Goal: Task Accomplishment & Management: Use online tool/utility

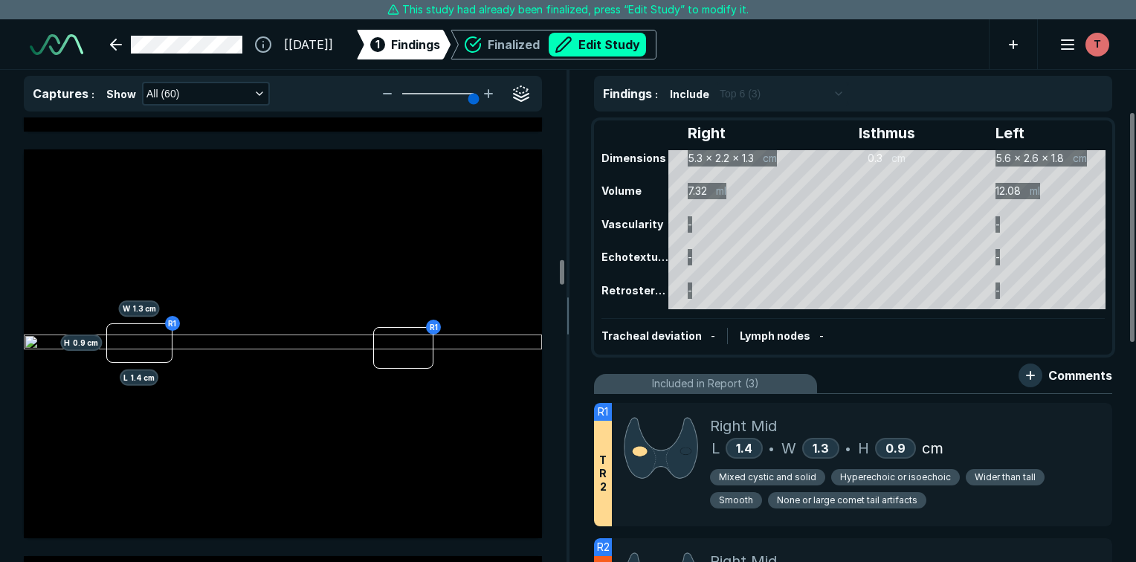
scroll to position [8099, 0]
click at [527, 160] on button "button" at bounding box center [521, 169] width 30 height 30
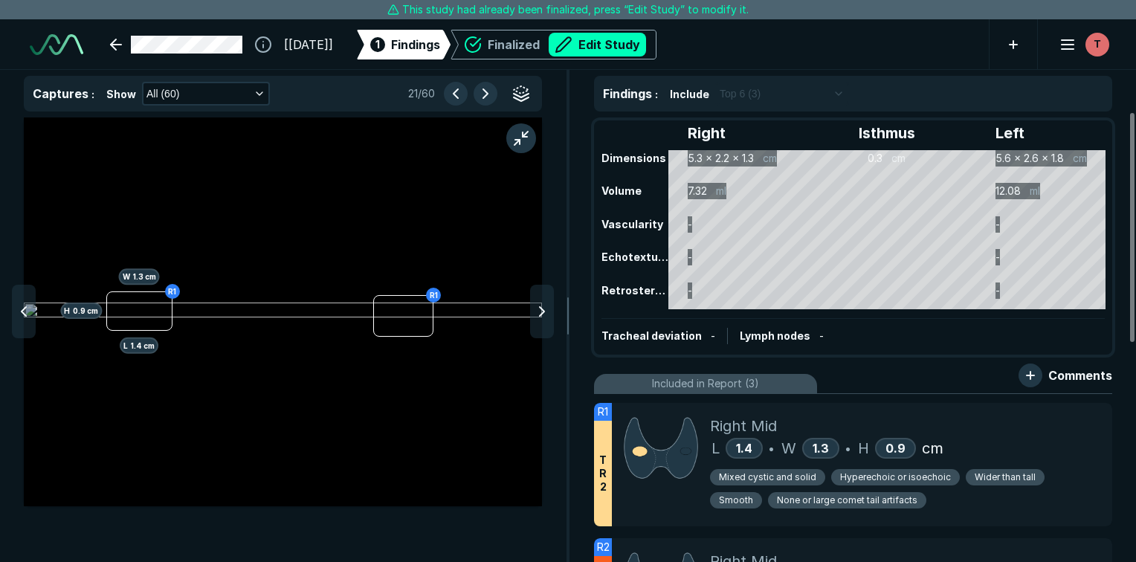
scroll to position [3748, 4218]
click at [517, 149] on button "button" at bounding box center [521, 138] width 30 height 30
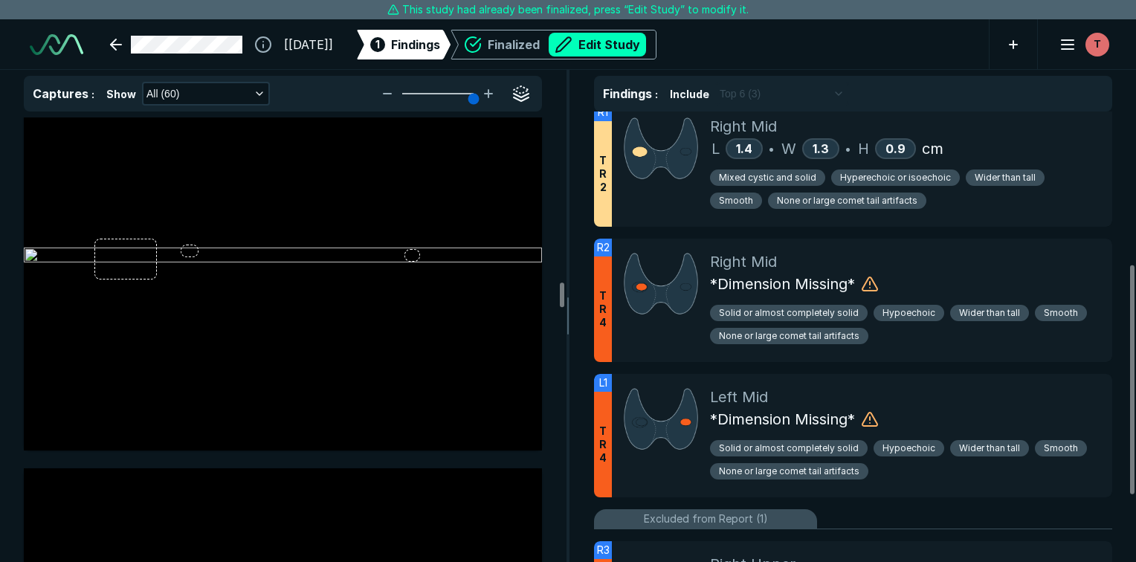
scroll to position [9403, 0]
click at [194, 252] on img at bounding box center [283, 258] width 518 height 18
click at [197, 252] on img at bounding box center [283, 258] width 518 height 18
drag, startPoint x: 197, startPoint y: 252, endPoint x: 412, endPoint y: 225, distance: 216.6
click at [412, 249] on img at bounding box center [283, 258] width 518 height 18
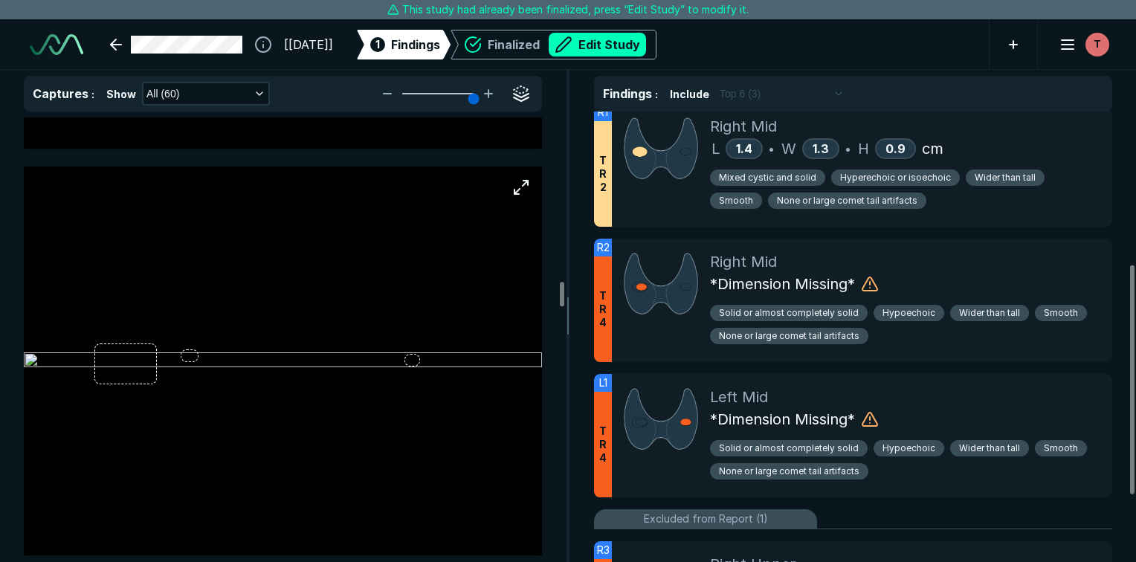
scroll to position [9277, 0]
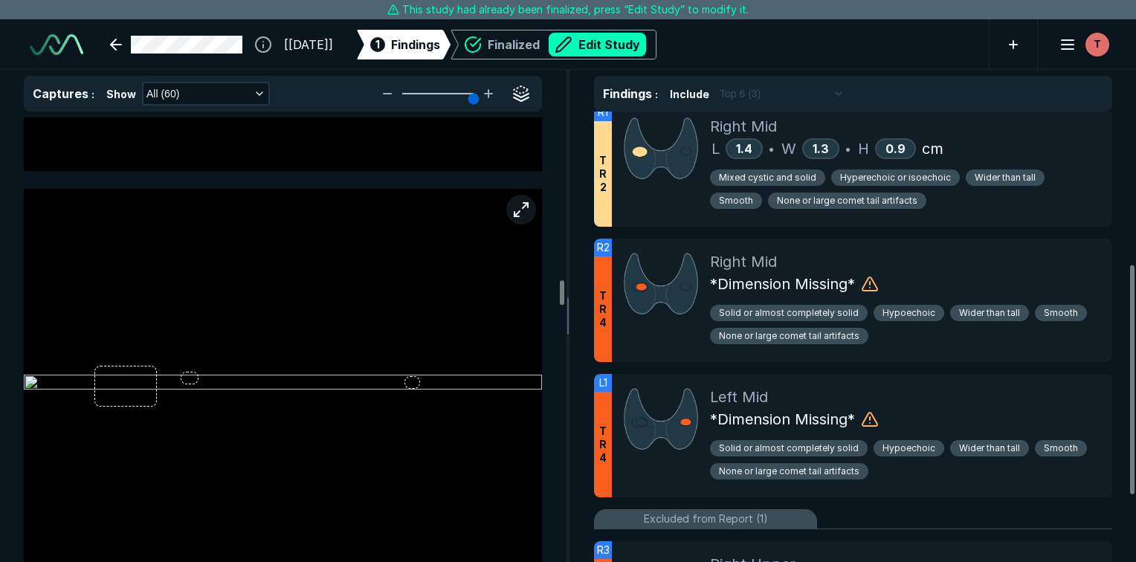
click at [518, 212] on button "button" at bounding box center [521, 210] width 30 height 30
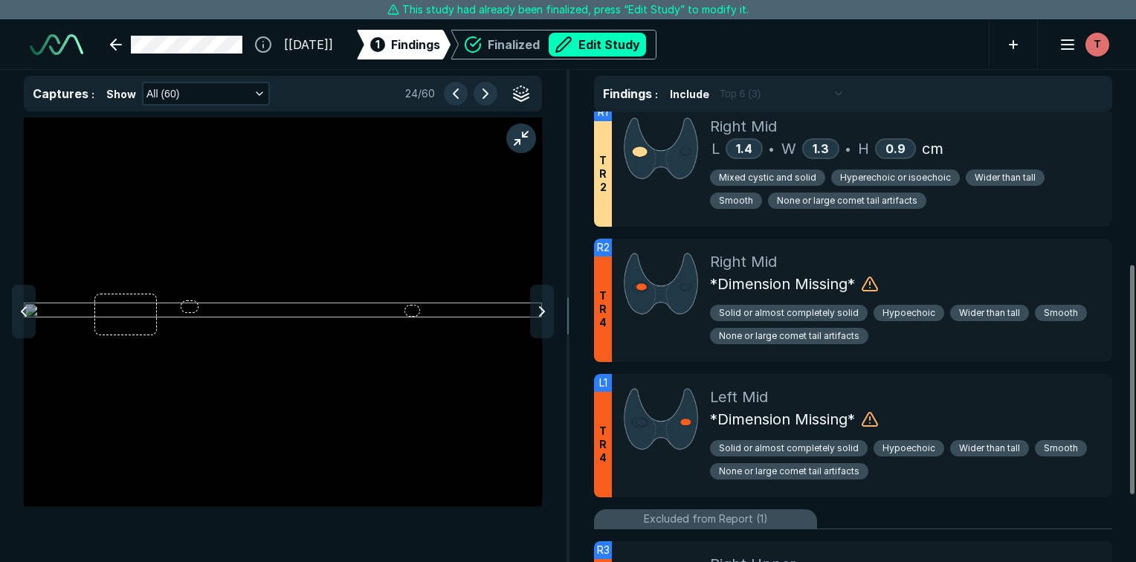
scroll to position [3748, 4218]
click at [195, 307] on img at bounding box center [283, 312] width 518 height 18
drag, startPoint x: 196, startPoint y: 307, endPoint x: 375, endPoint y: 277, distance: 180.9
click at [375, 303] on img at bounding box center [283, 312] width 518 height 18
click at [761, 268] on span "Right Mid" at bounding box center [743, 262] width 67 height 22
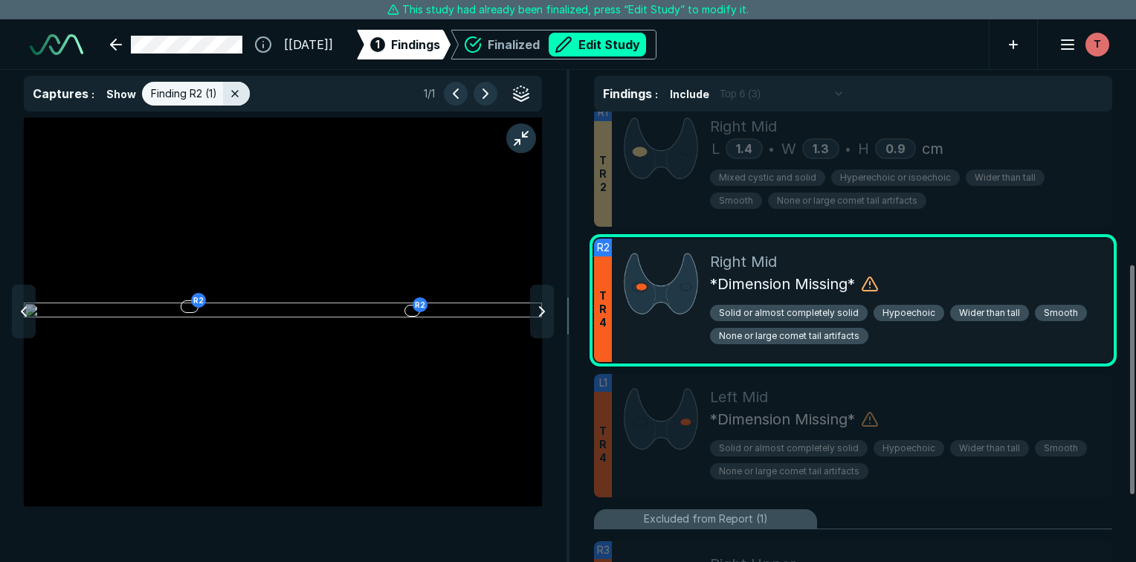
click at [839, 282] on span "*Dimension Missing*" at bounding box center [782, 284] width 145 height 22
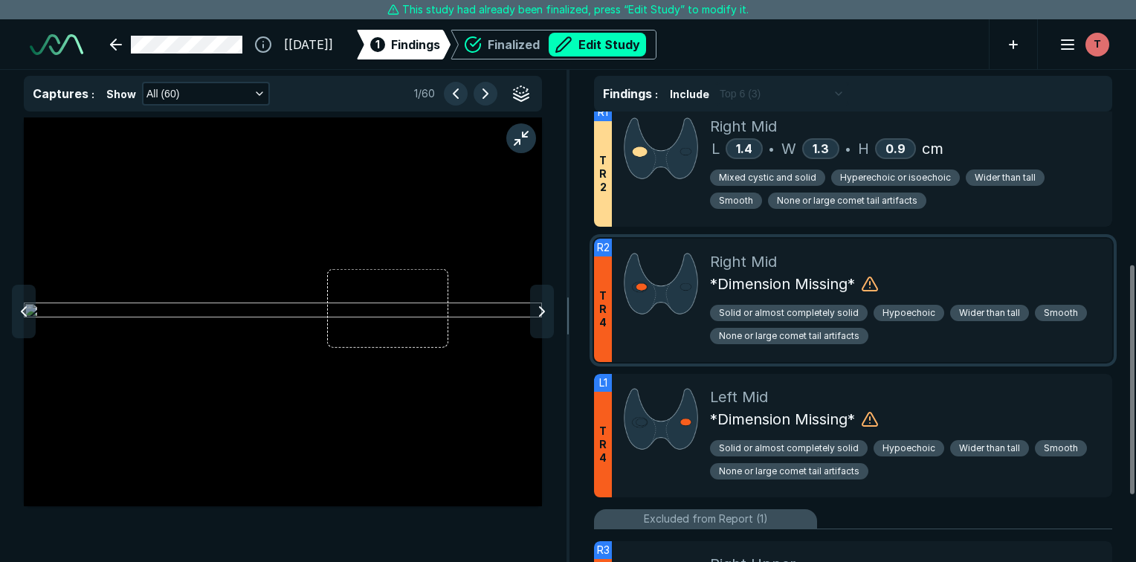
click at [839, 282] on span "*Dimension Missing*" at bounding box center [782, 284] width 145 height 22
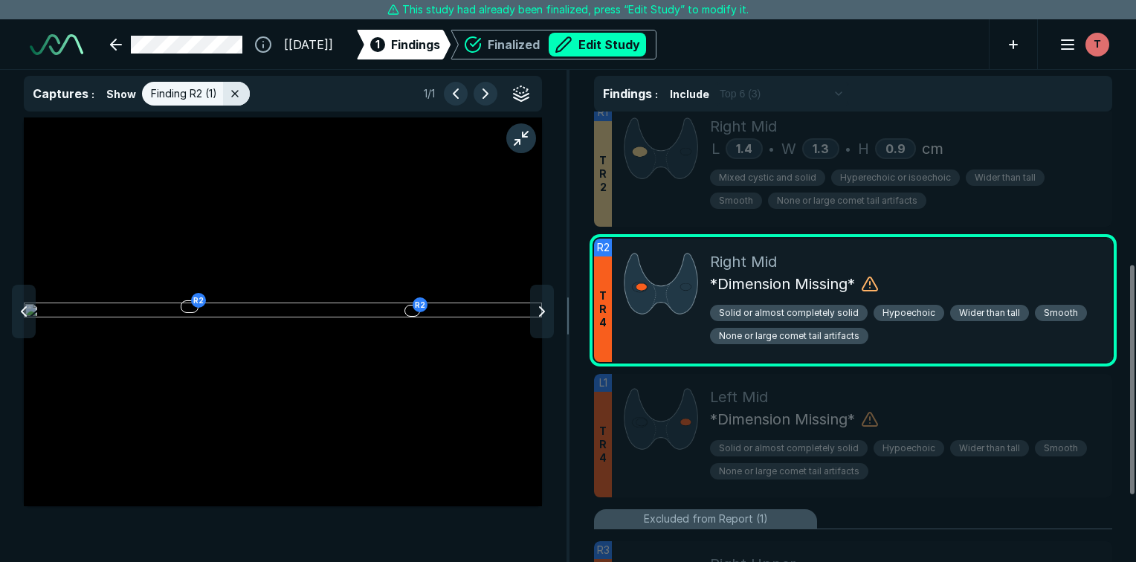
drag, startPoint x: 839, startPoint y: 282, endPoint x: 779, endPoint y: 252, distance: 66.5
click at [779, 252] on div "Right Mid" at bounding box center [905, 262] width 390 height 22
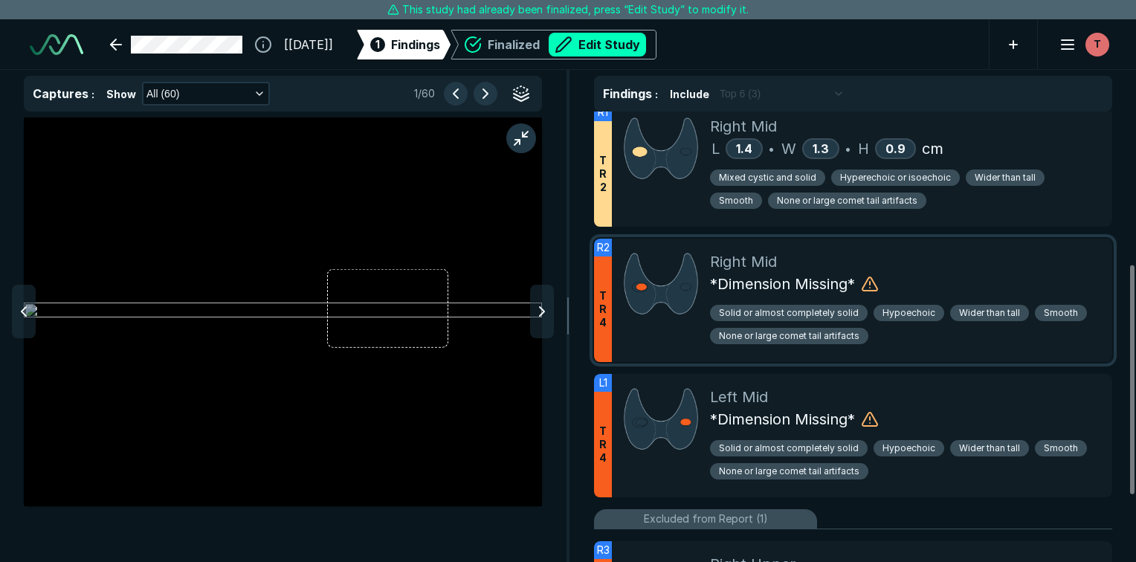
click at [874, 285] on icon at bounding box center [870, 284] width 18 height 18
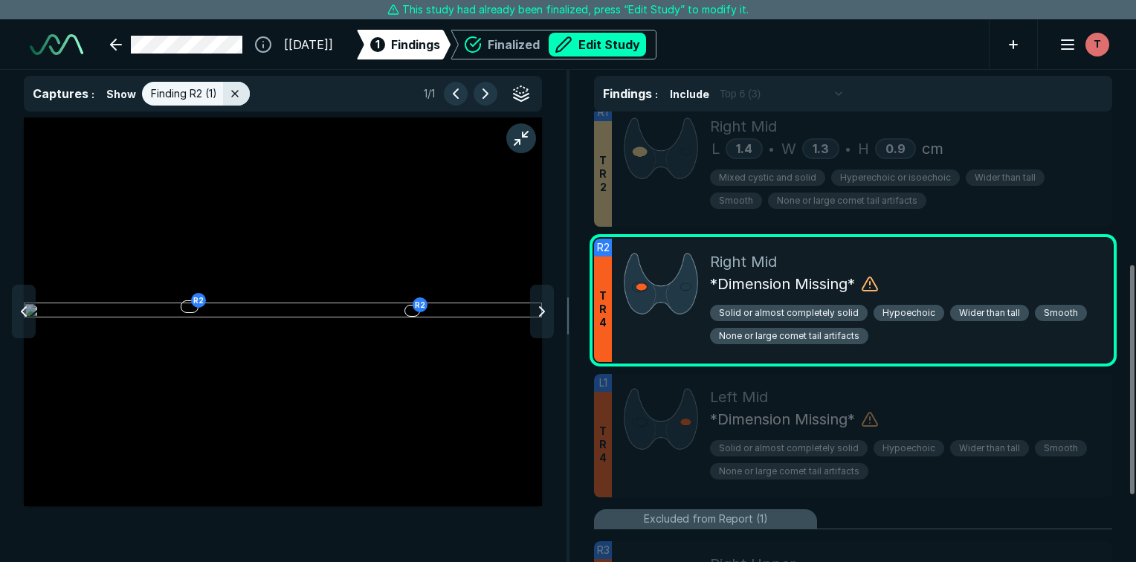
click at [737, 274] on span "*Dimension Missing*" at bounding box center [782, 284] width 145 height 22
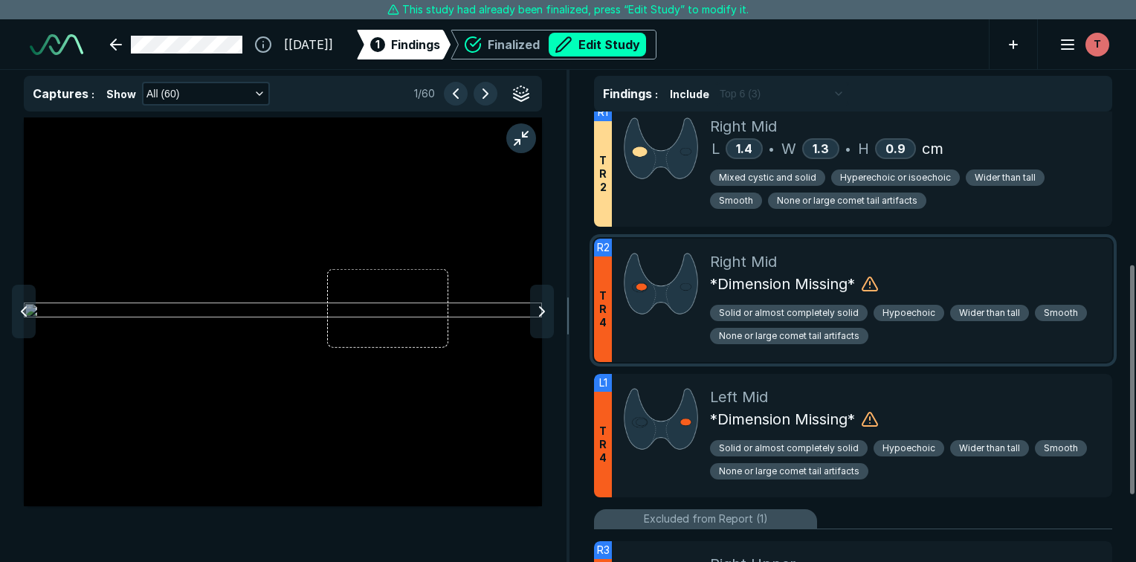
click at [712, 281] on span "*Dimension Missing*" at bounding box center [782, 284] width 145 height 22
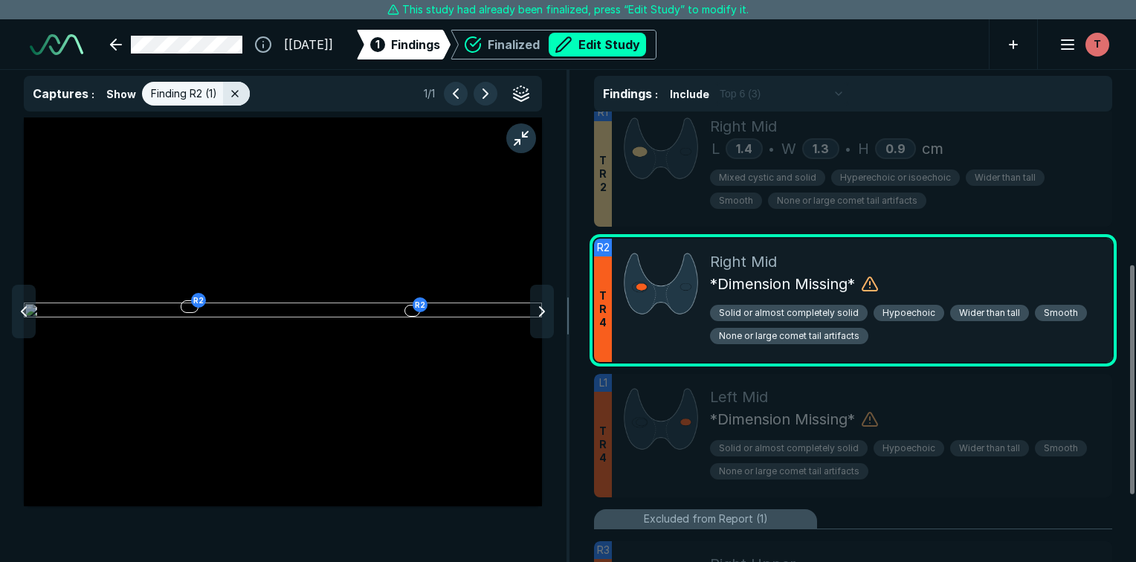
drag, startPoint x: 712, startPoint y: 281, endPoint x: 1013, endPoint y: 279, distance: 300.4
click at [1013, 279] on div "*Dimension Missing*" at bounding box center [905, 284] width 390 height 22
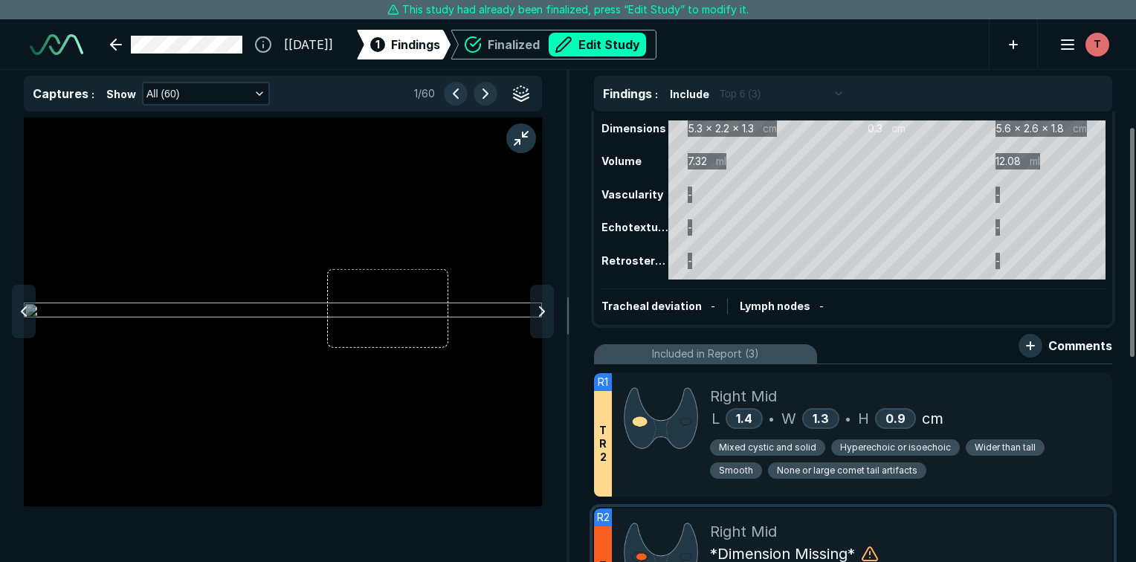
scroll to position [0, 0]
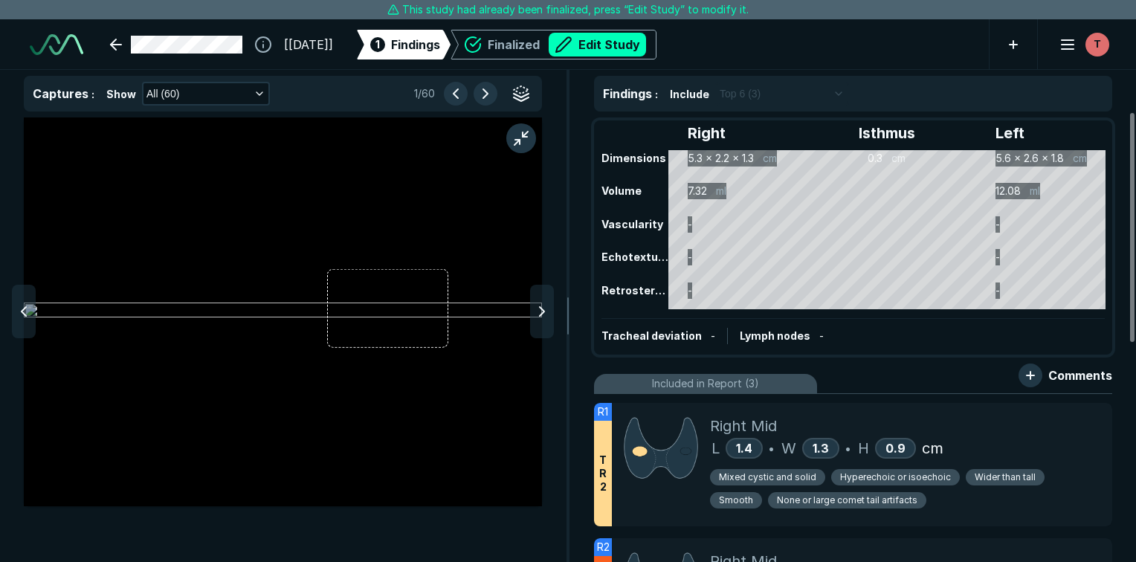
click at [838, 233] on div "Right Isthmus Left Dimensions 5.3 x 2.2 x 1.3 cm 0.3 cm 5.6 x 2.6 x 1.8 cm Volu…" at bounding box center [852, 237] width 515 height 231
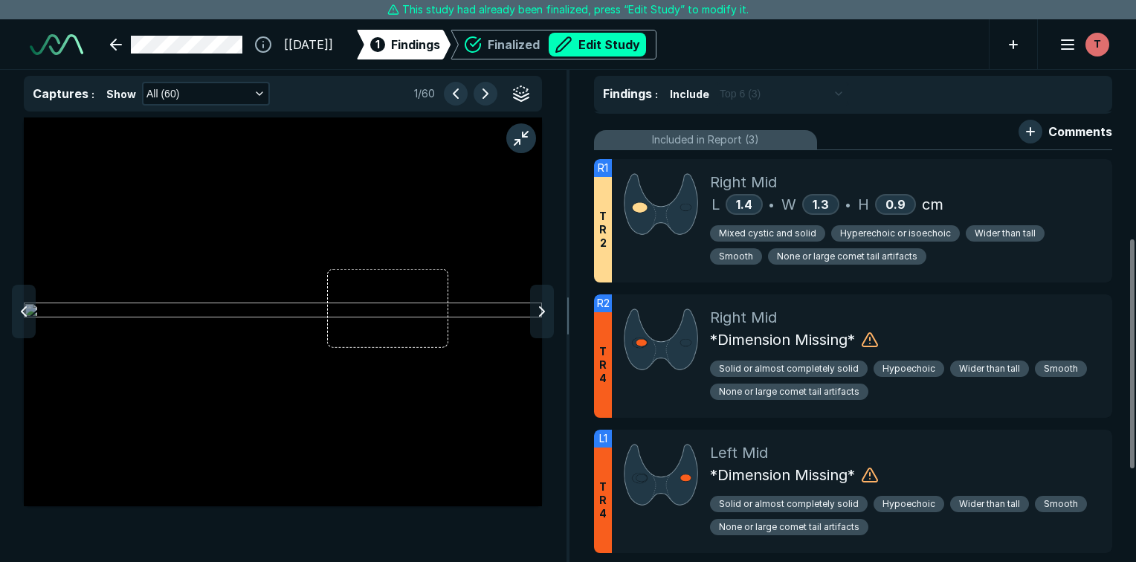
scroll to position [252, 0]
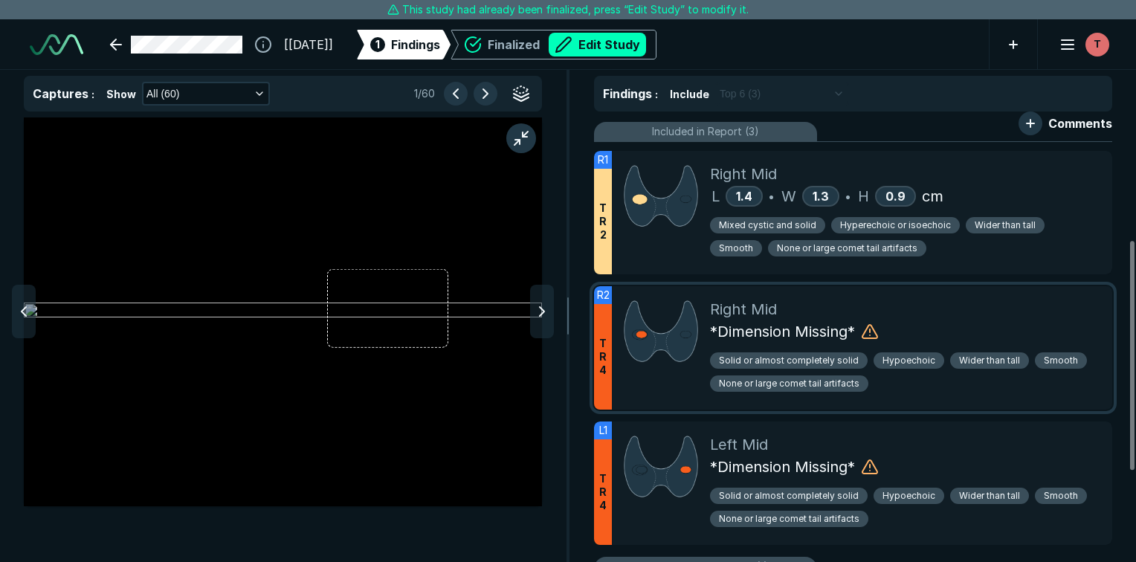
click at [755, 333] on span "*Dimension Missing*" at bounding box center [782, 331] width 145 height 22
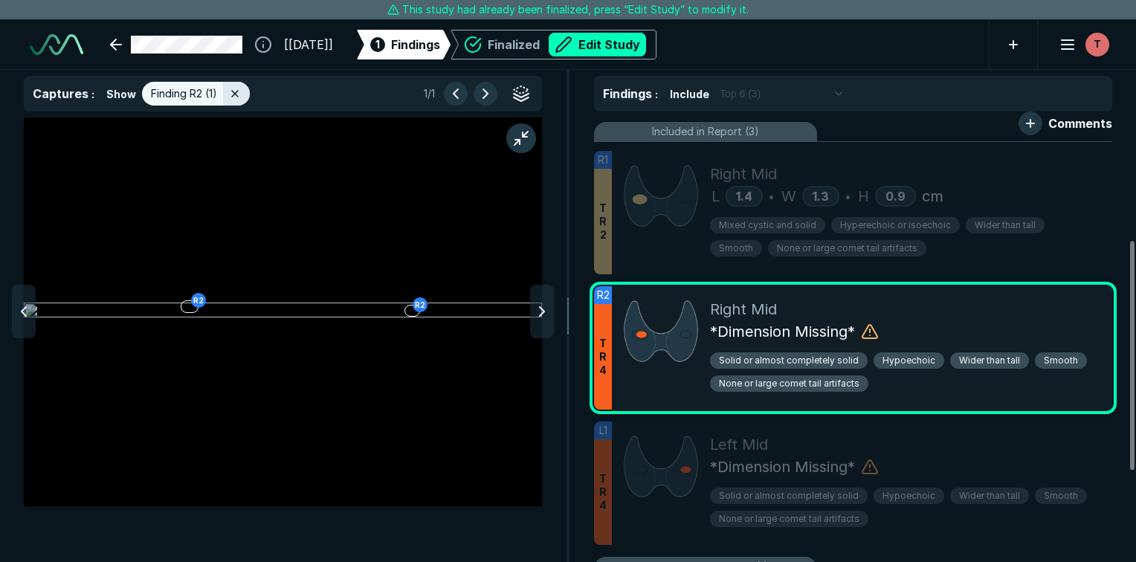
scroll to position [3748, 4218]
click at [601, 340] on span "T R 4" at bounding box center [602, 357] width 7 height 40
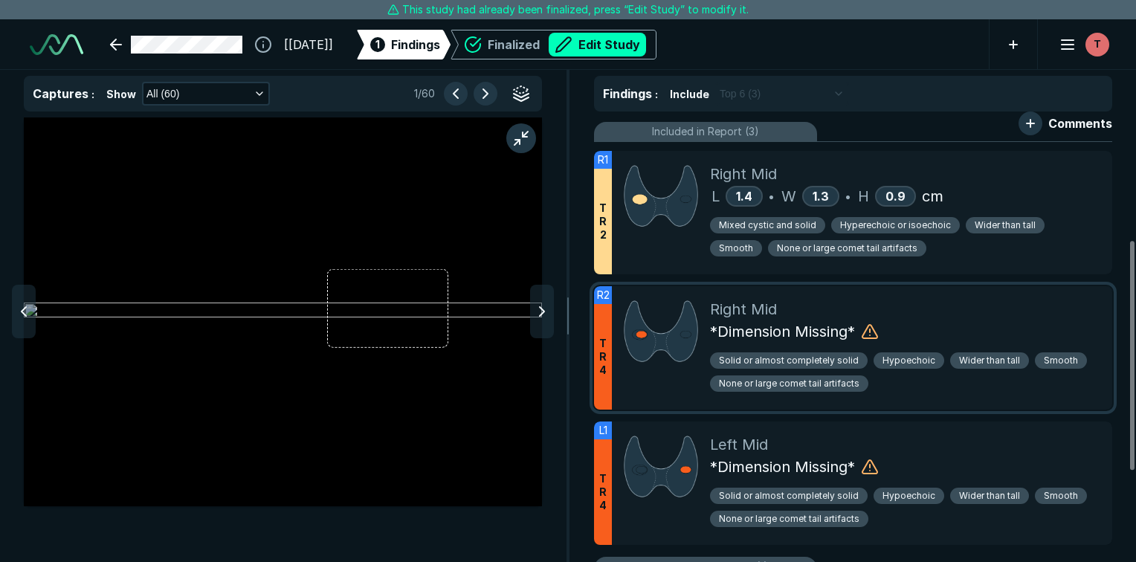
click at [608, 338] on div "T R 4" at bounding box center [603, 357] width 18 height 106
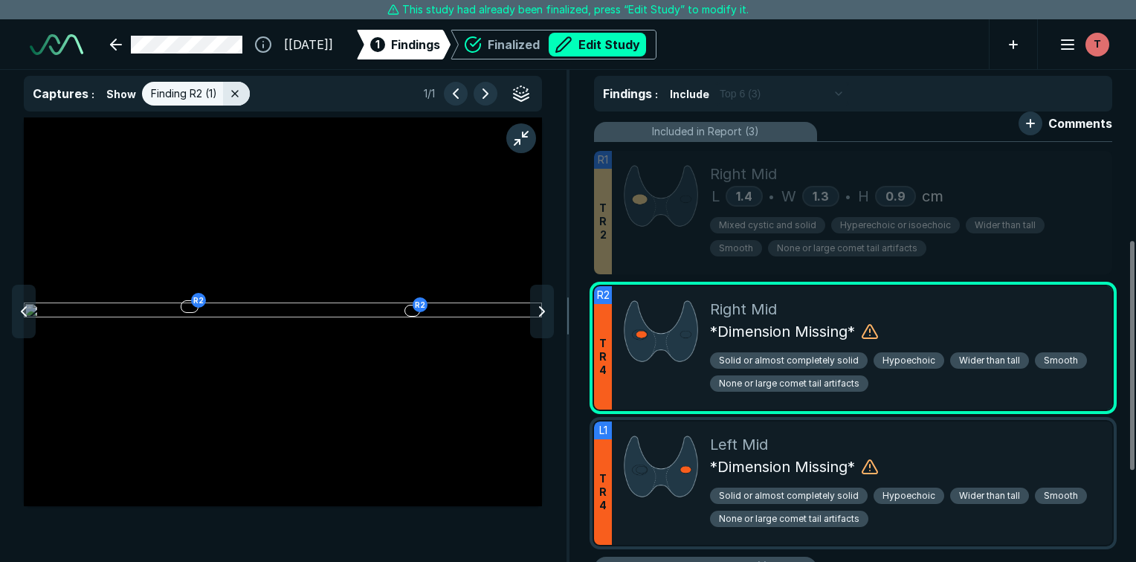
click at [648, 442] on img at bounding box center [661, 466] width 74 height 66
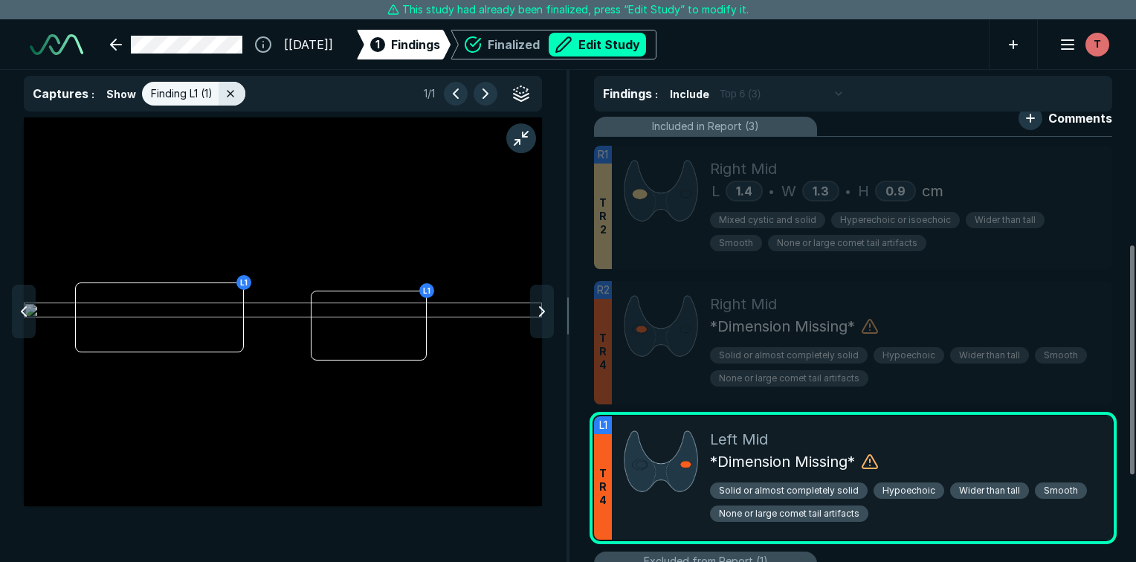
scroll to position [262, 0]
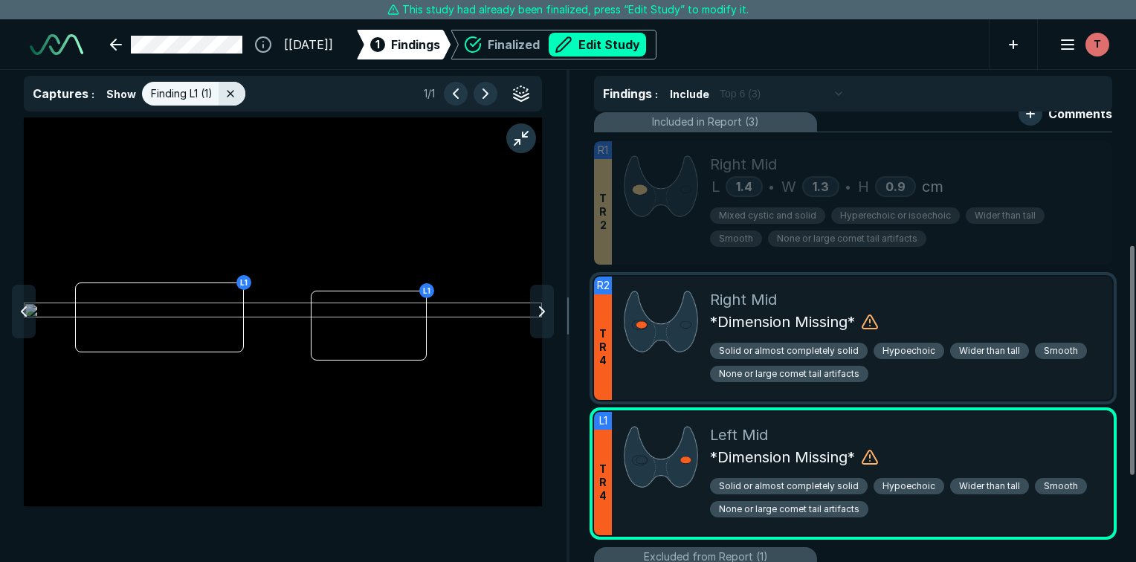
click at [653, 340] on img at bounding box center [661, 321] width 74 height 66
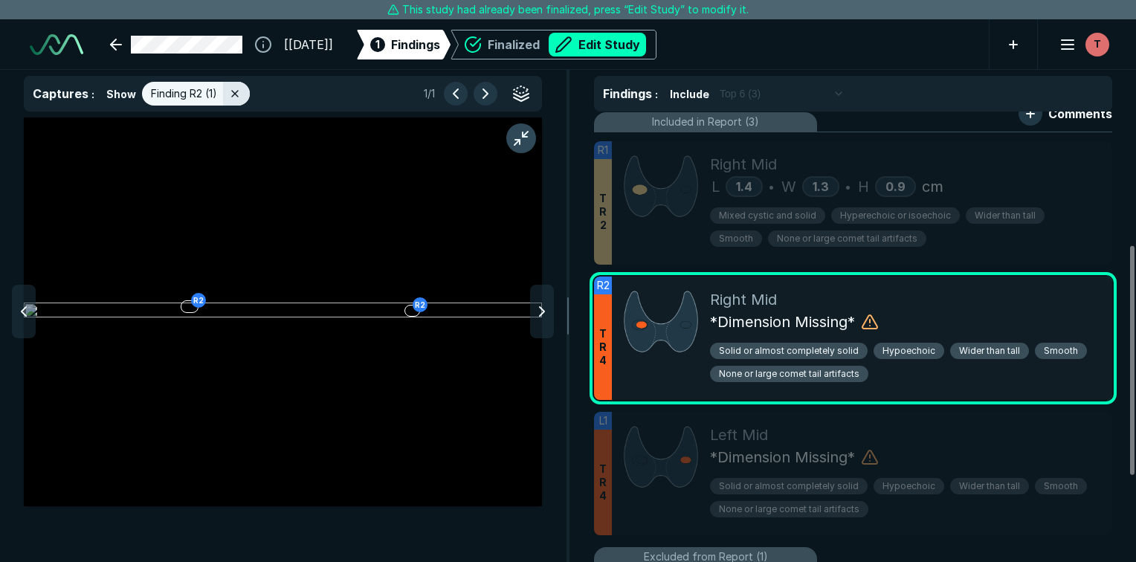
click at [519, 152] on button "button" at bounding box center [521, 138] width 30 height 30
click at [424, 303] on img at bounding box center [283, 312] width 518 height 18
click at [622, 293] on div at bounding box center [661, 338] width 98 height 123
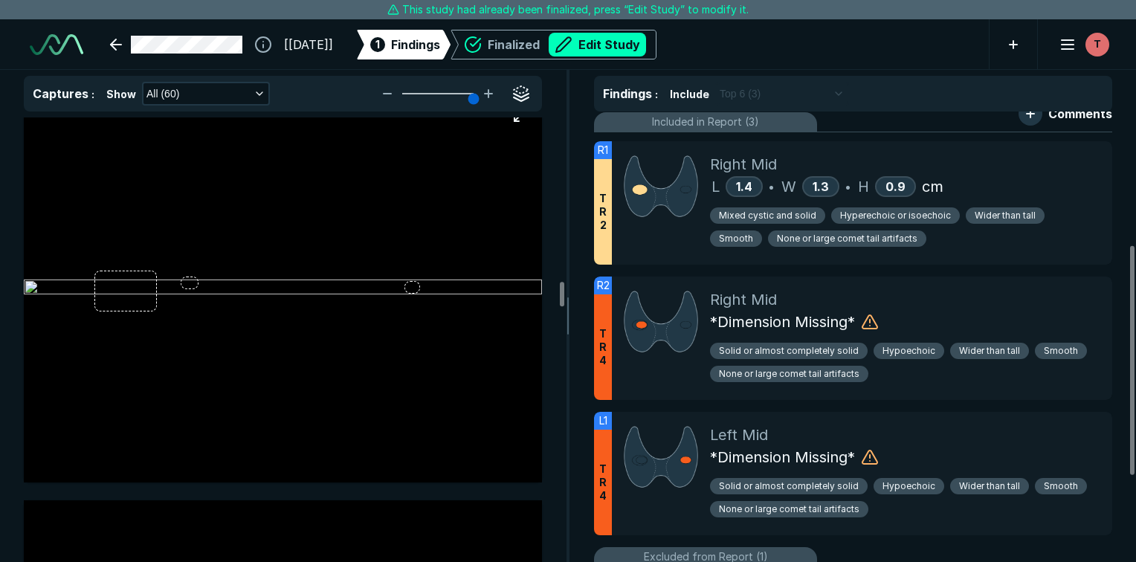
scroll to position [9378, 0]
click at [194, 275] on img at bounding box center [283, 283] width 518 height 18
click at [196, 275] on img at bounding box center [283, 283] width 518 height 18
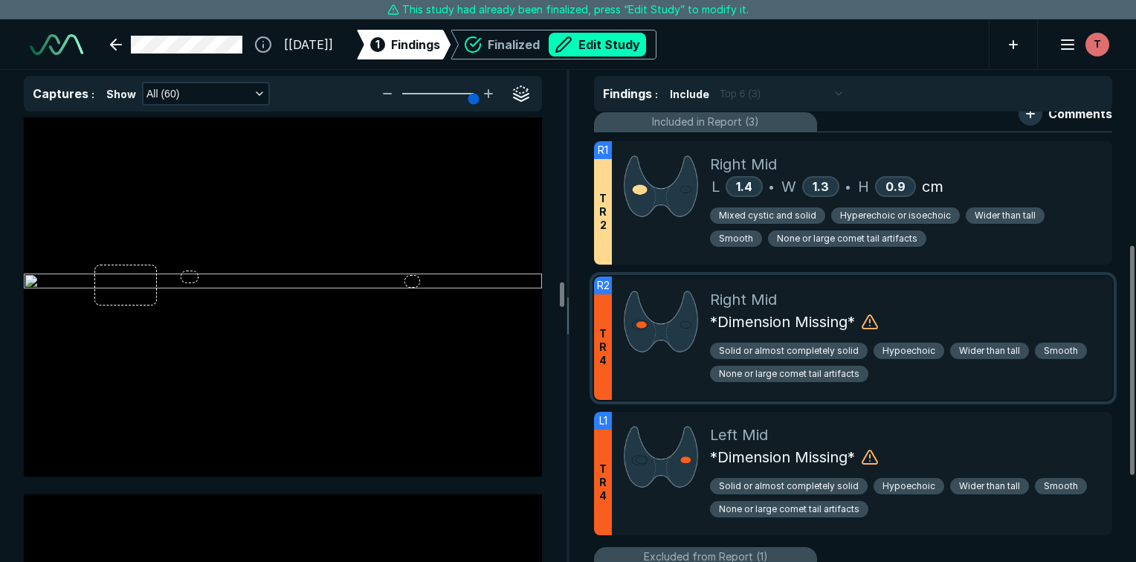
click at [604, 332] on span "T R 4" at bounding box center [602, 347] width 7 height 40
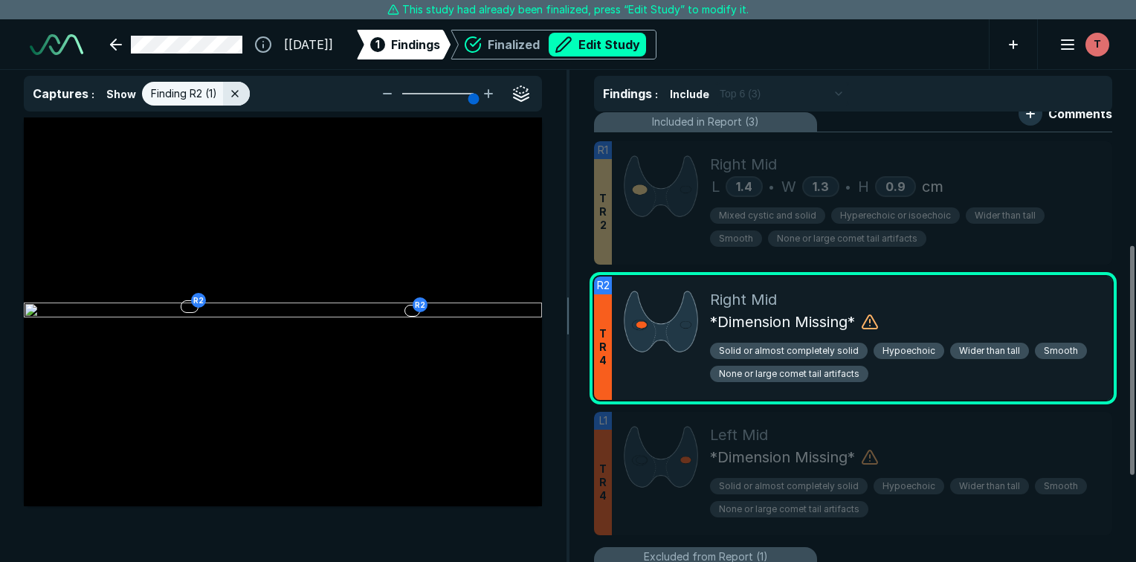
scroll to position [3748, 4218]
click at [604, 332] on span "T R 4" at bounding box center [602, 347] width 7 height 40
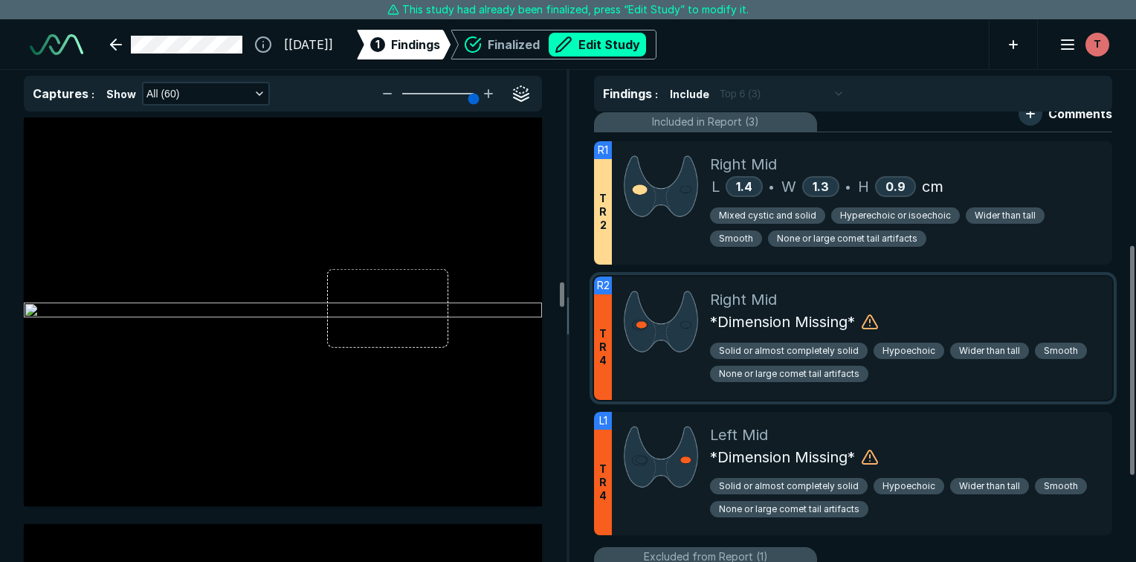
scroll to position [9378, 0]
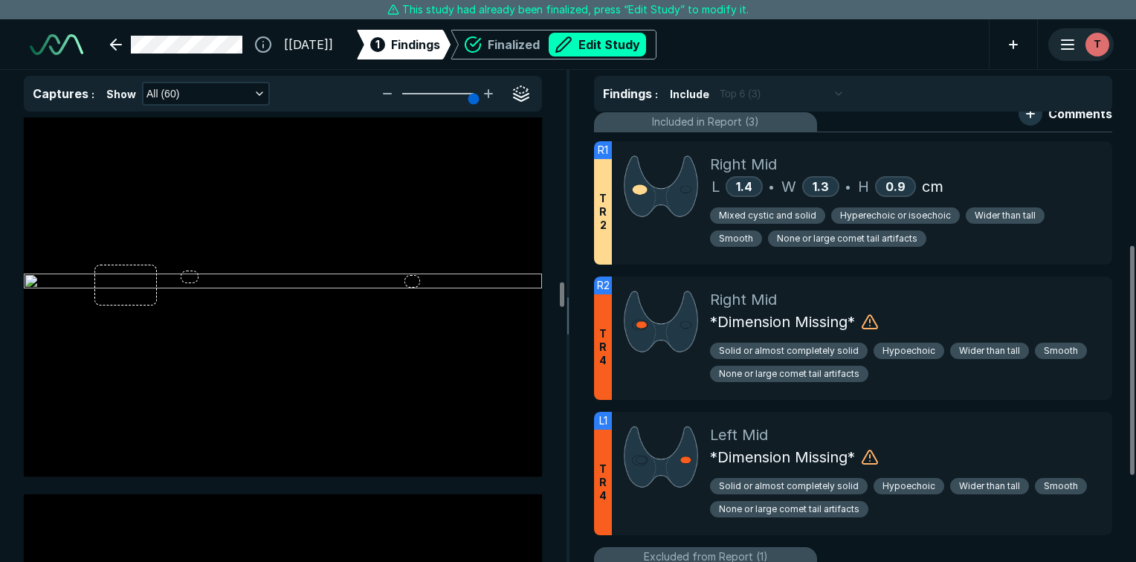
click at [1061, 46] on icon "button" at bounding box center [1068, 45] width 18 height 18
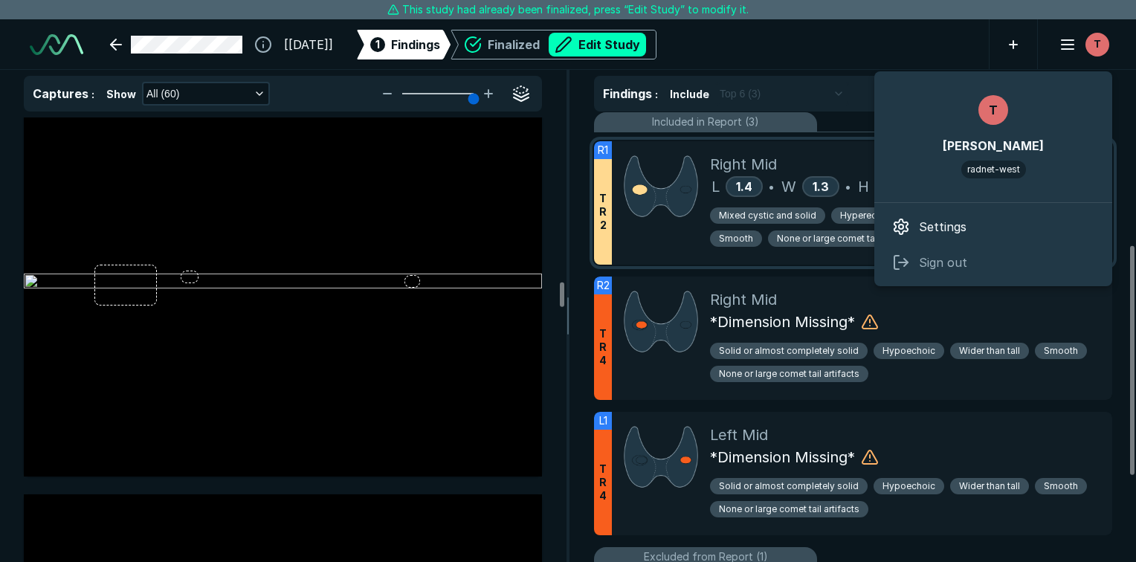
click at [789, 209] on span "Mixed cystic and solid" at bounding box center [767, 215] width 97 height 13
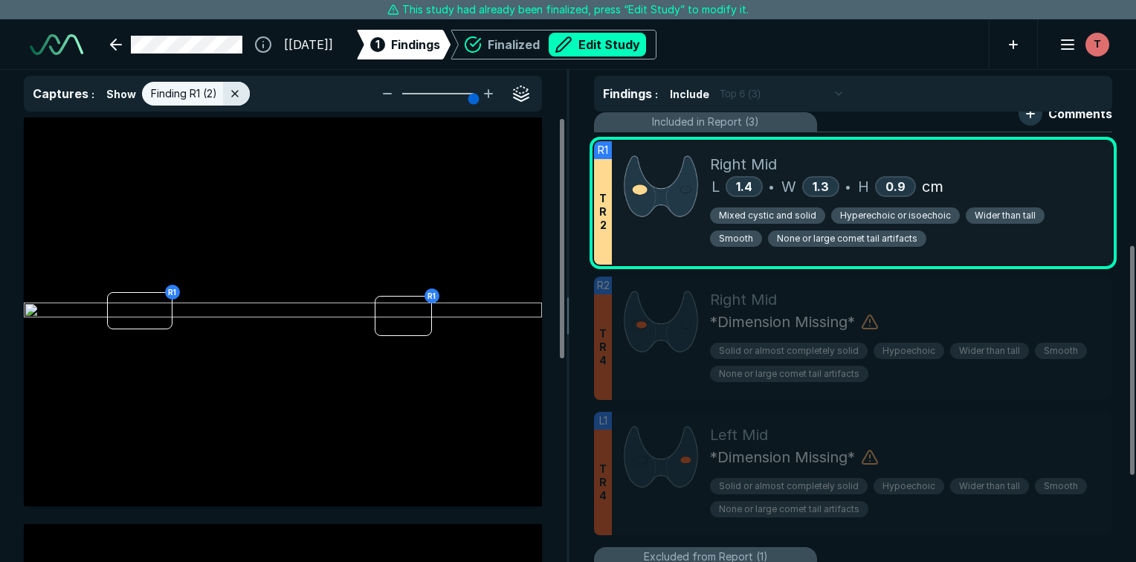
scroll to position [3748, 4218]
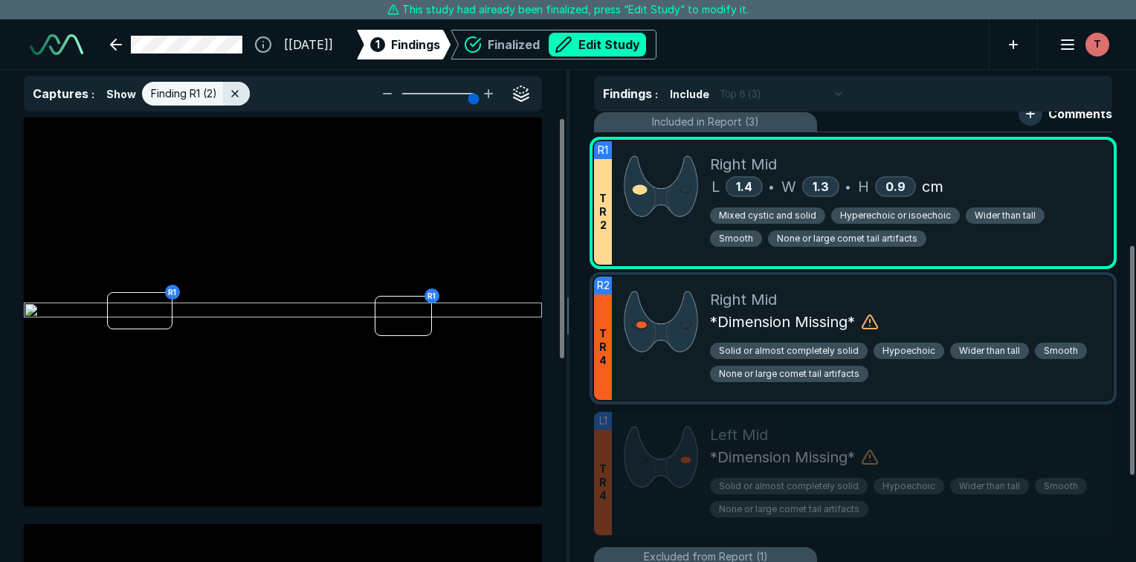
click at [784, 326] on span "*Dimension Missing*" at bounding box center [782, 322] width 145 height 22
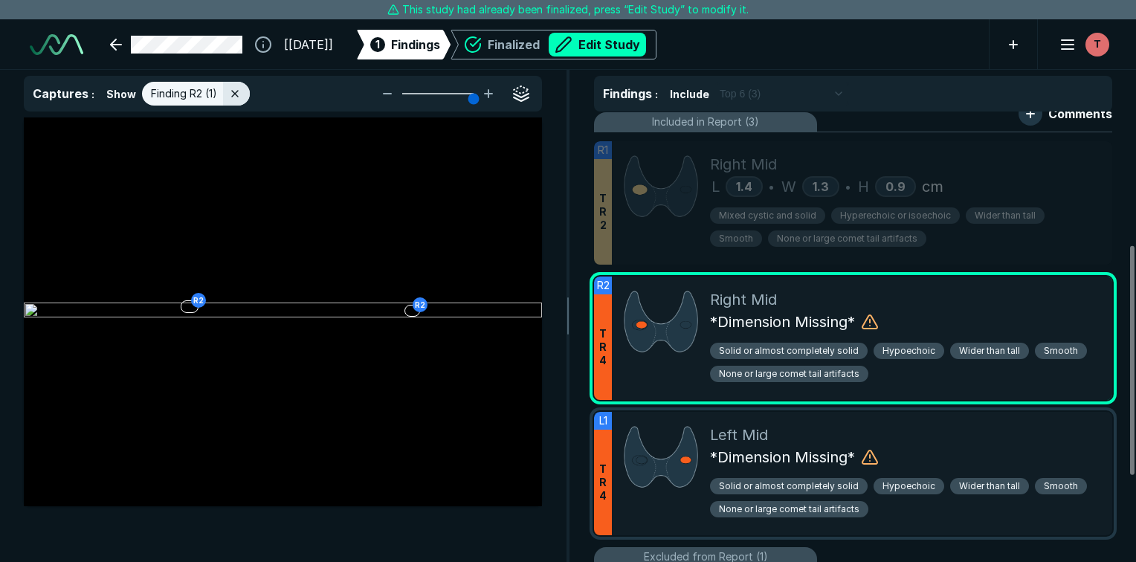
click at [782, 432] on div "Left Mid" at bounding box center [905, 435] width 390 height 22
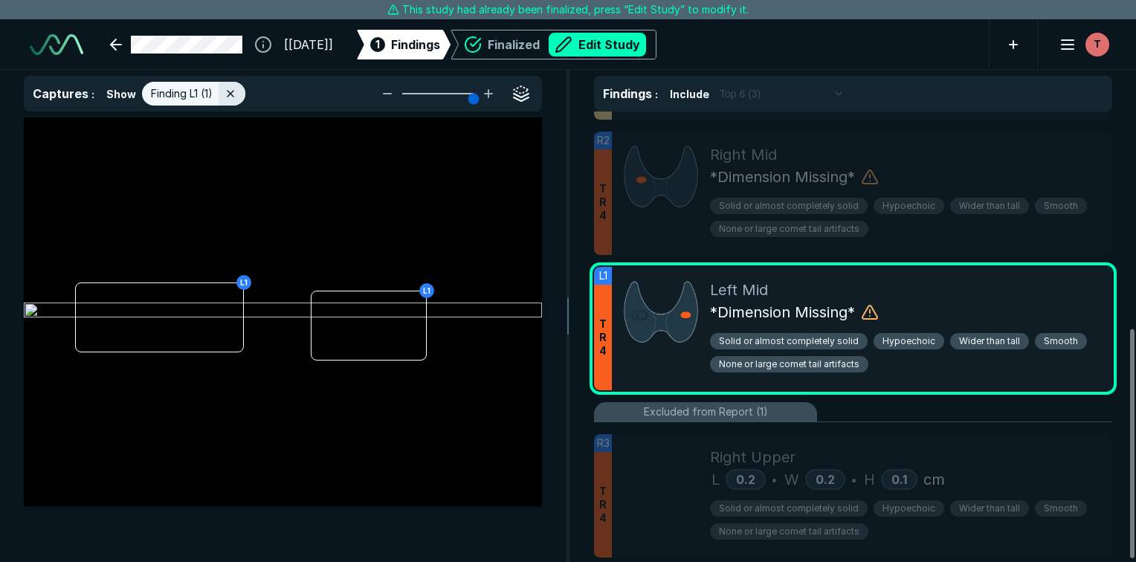
scroll to position [430, 0]
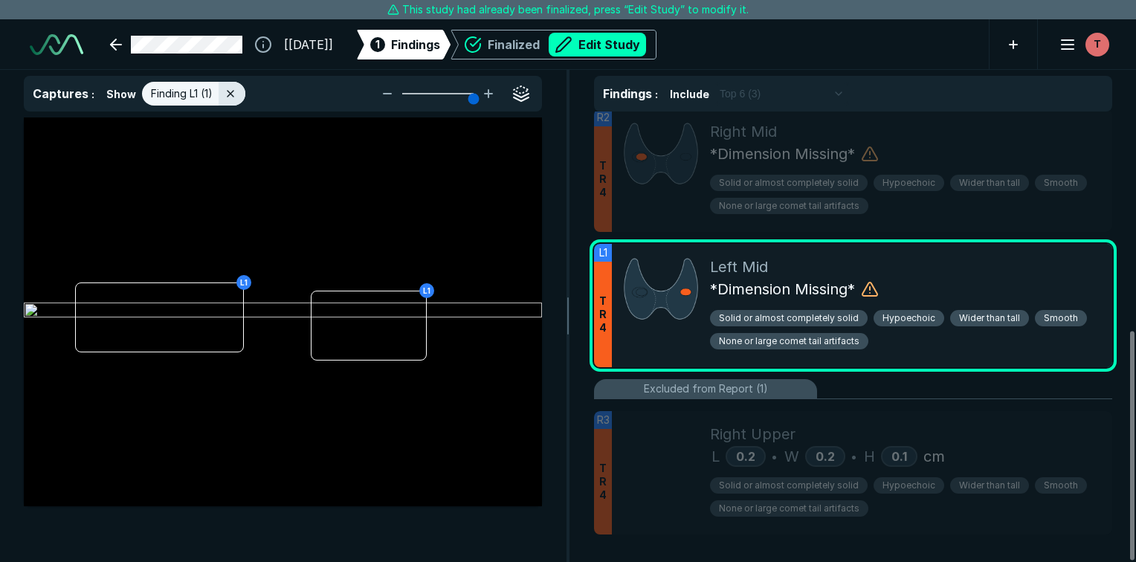
click at [782, 432] on span "Right Upper" at bounding box center [752, 434] width 85 height 22
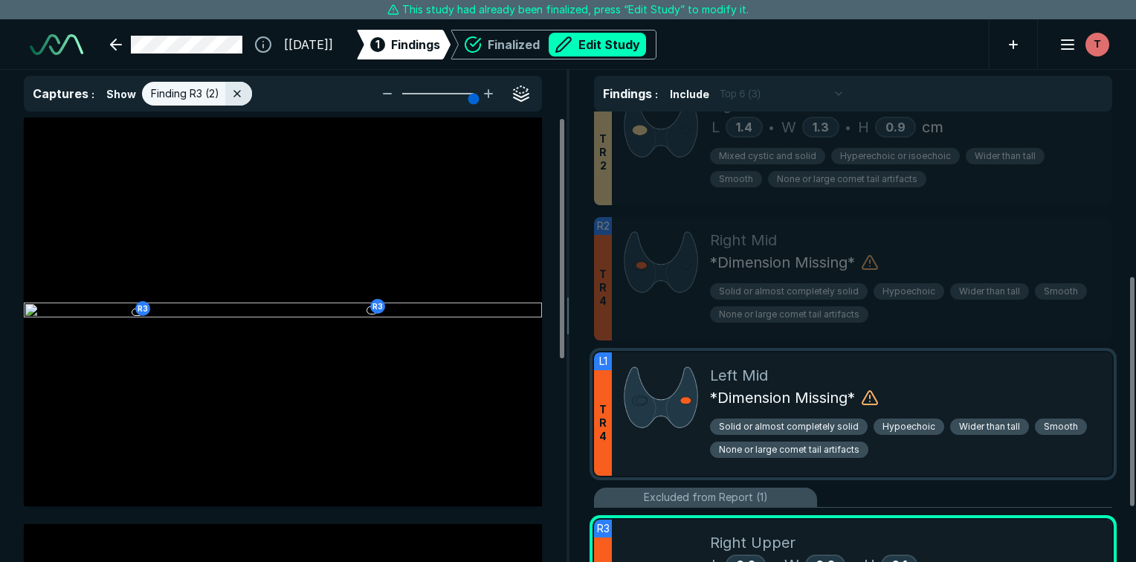
scroll to position [320, 0]
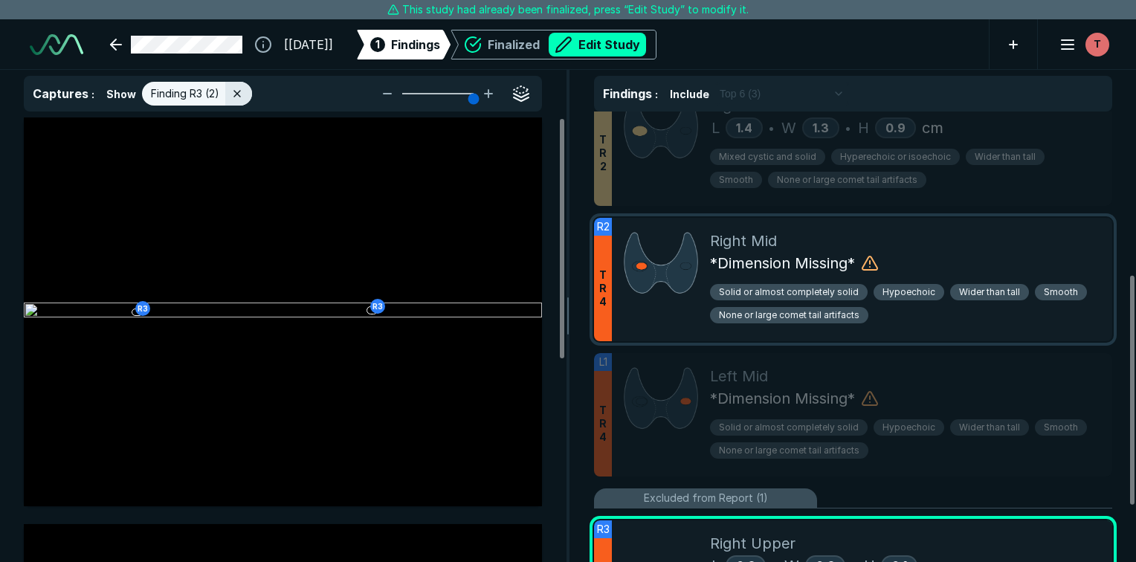
click at [783, 260] on span "*Dimension Missing*" at bounding box center [782, 263] width 145 height 22
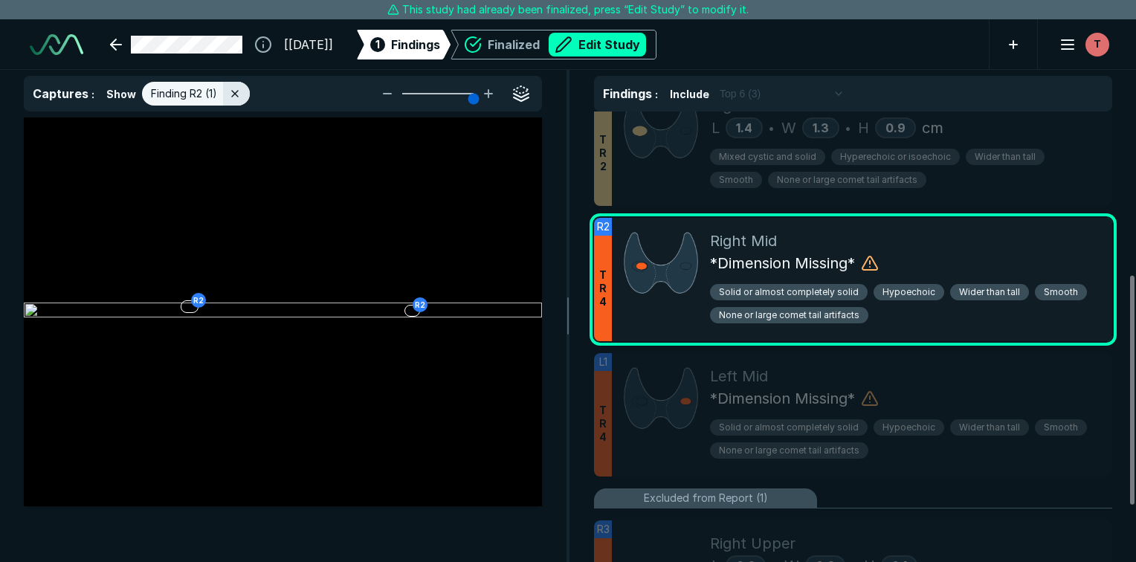
click at [876, 261] on icon at bounding box center [870, 263] width 18 height 18
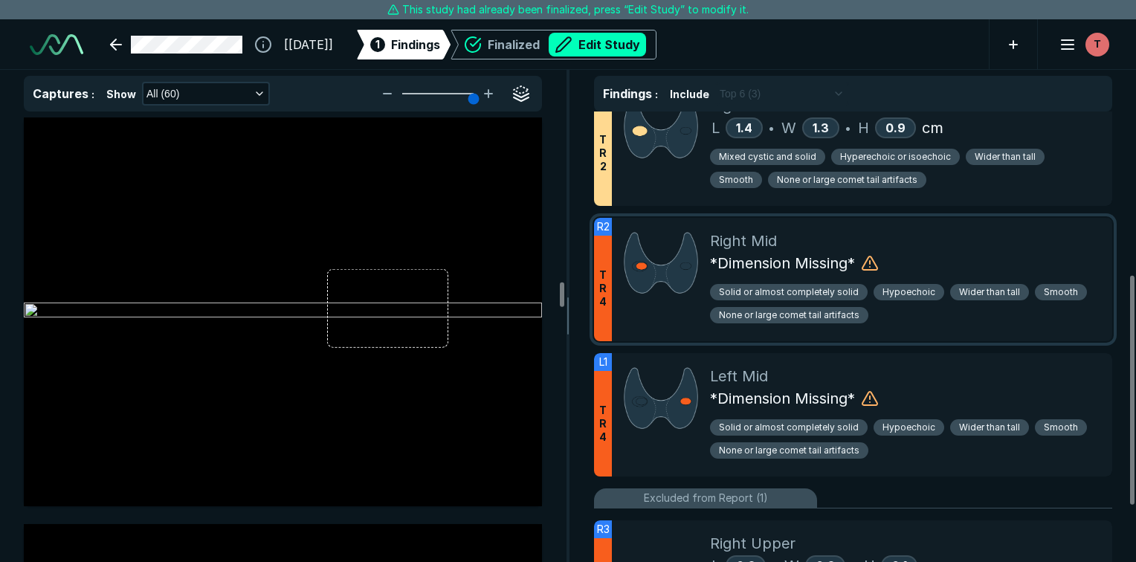
scroll to position [9378, 0]
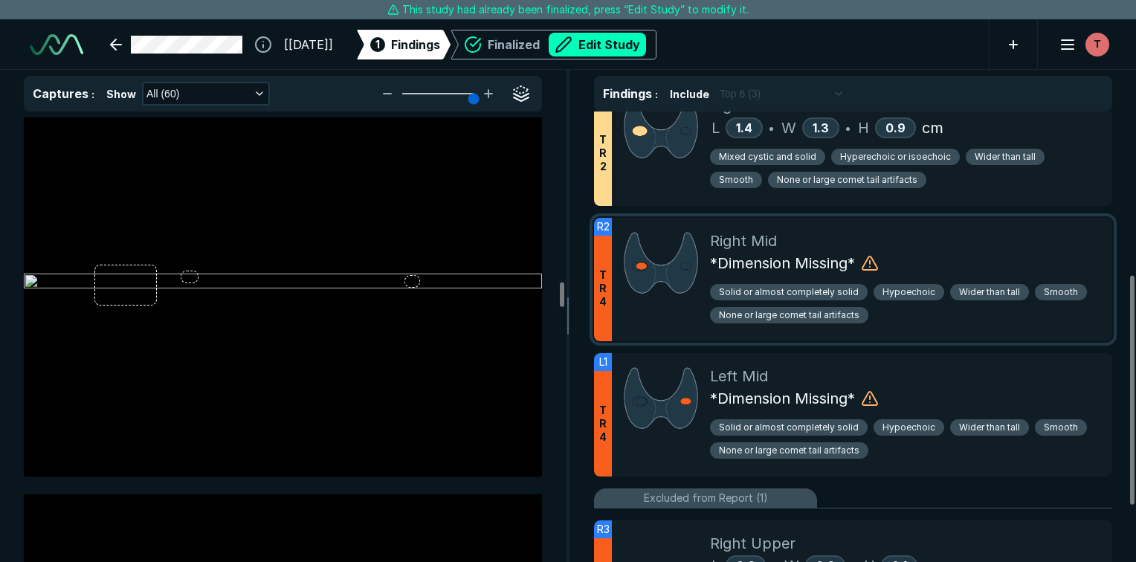
click at [876, 261] on icon at bounding box center [870, 263] width 18 height 18
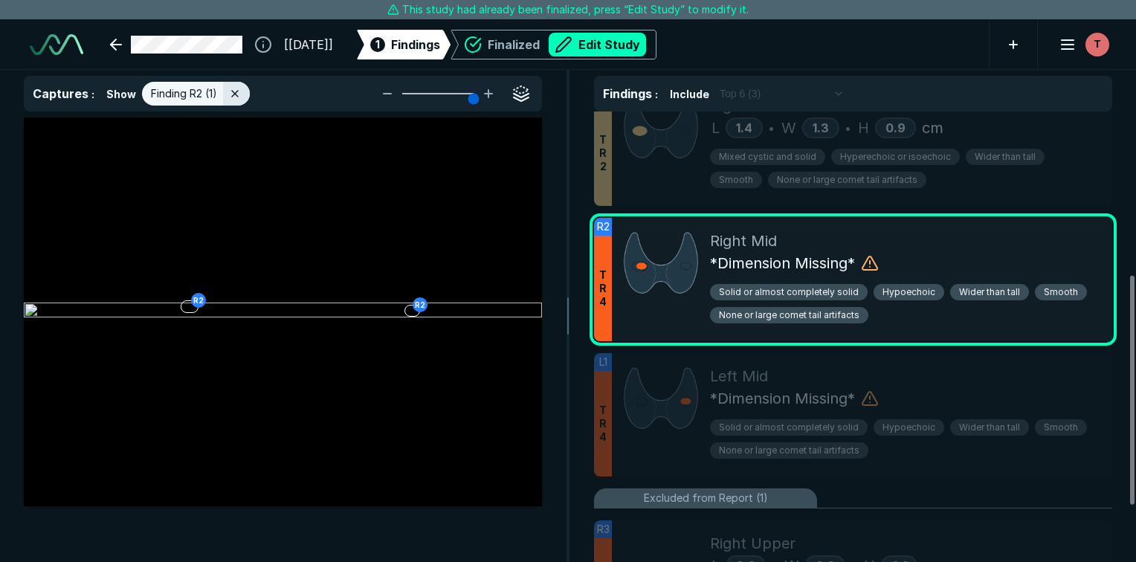
scroll to position [3748, 4218]
click at [876, 261] on icon at bounding box center [870, 263] width 18 height 18
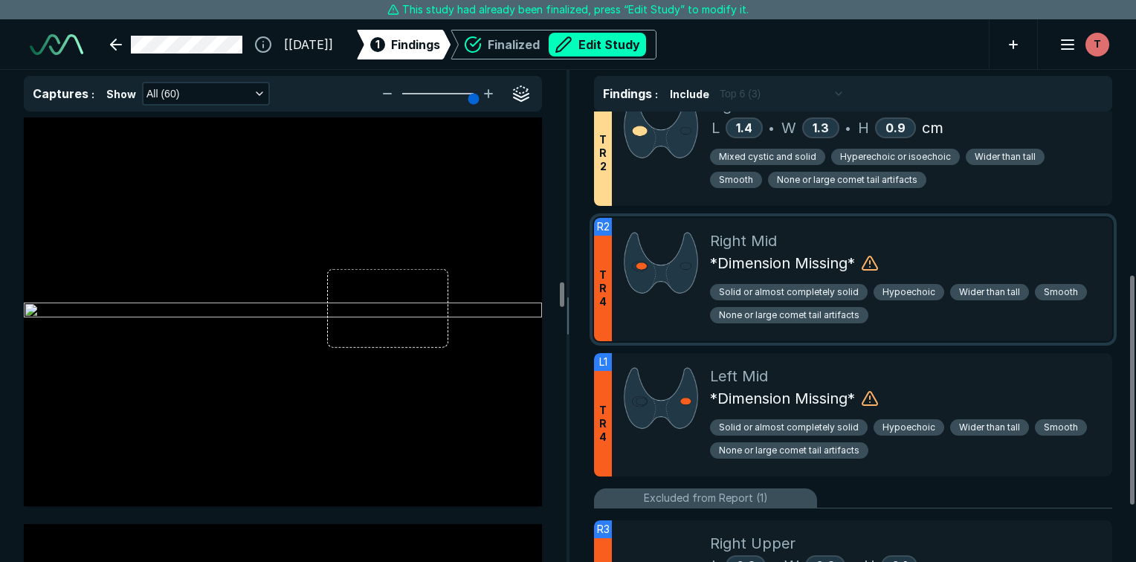
scroll to position [9378, 0]
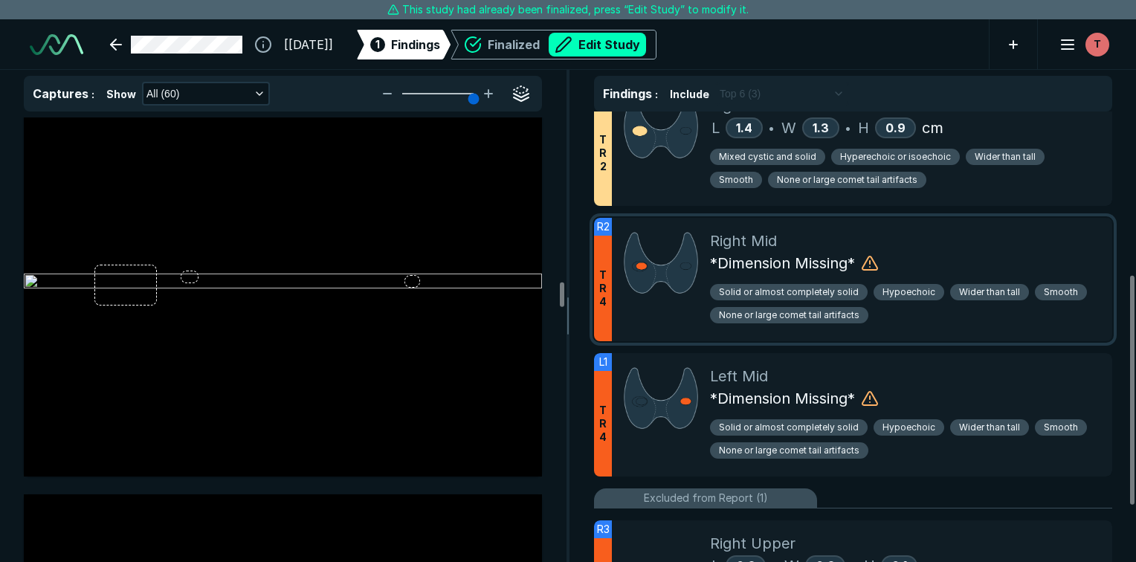
drag, startPoint x: 876, startPoint y: 261, endPoint x: 856, endPoint y: 260, distance: 20.1
click at [855, 260] on span "*Dimension Missing*" at bounding box center [782, 263] width 145 height 22
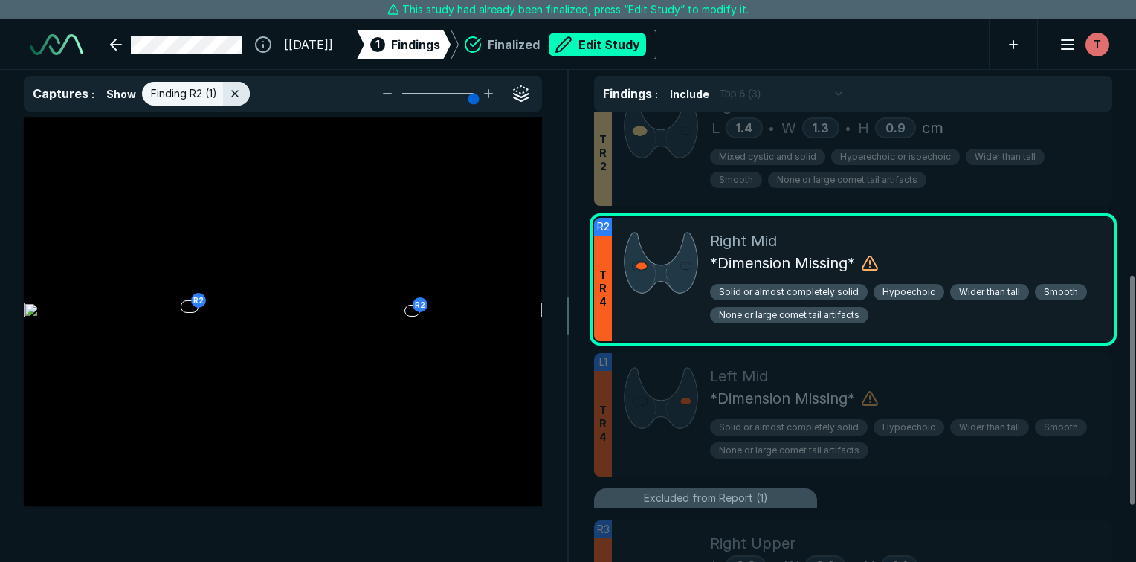
scroll to position [3748, 4218]
click at [646, 51] on button "Edit Study" at bounding box center [597, 45] width 97 height 24
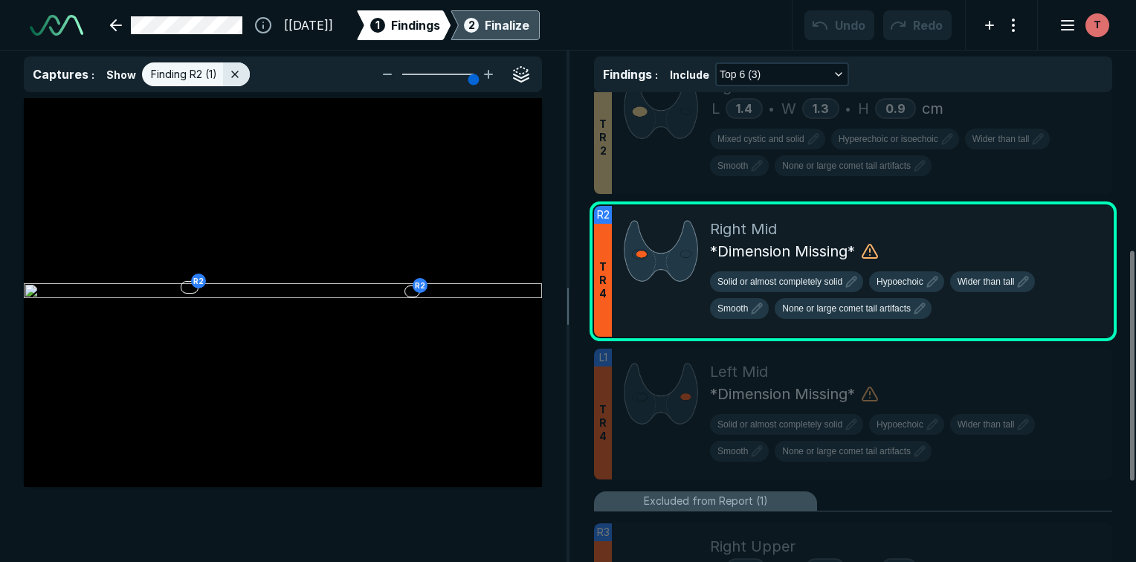
scroll to position [4180, 7022]
click at [778, 259] on span "*Dimension Missing*" at bounding box center [782, 251] width 145 height 22
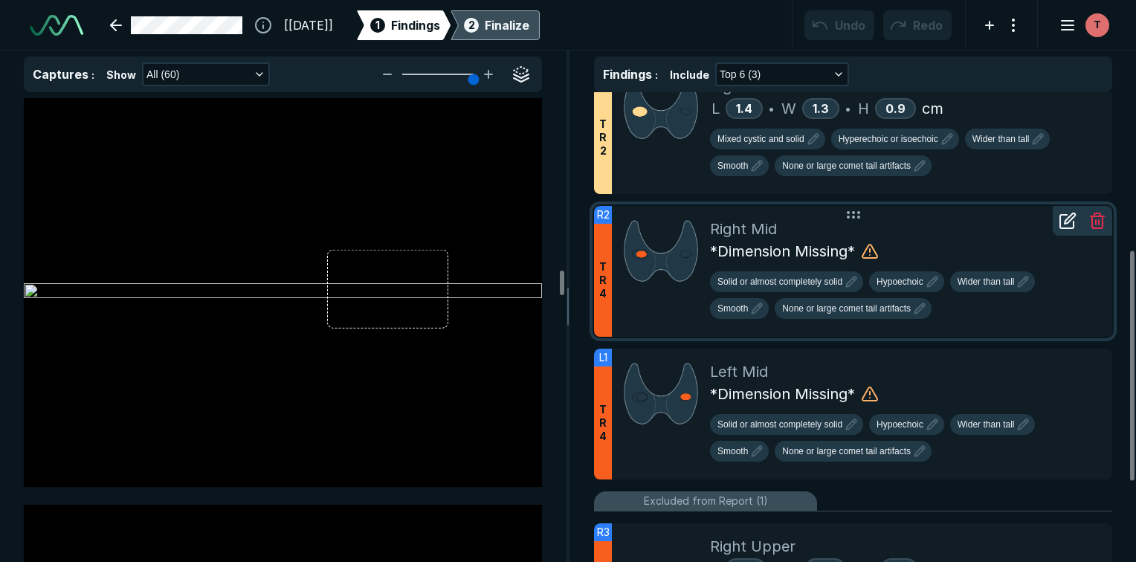
scroll to position [9378, 0]
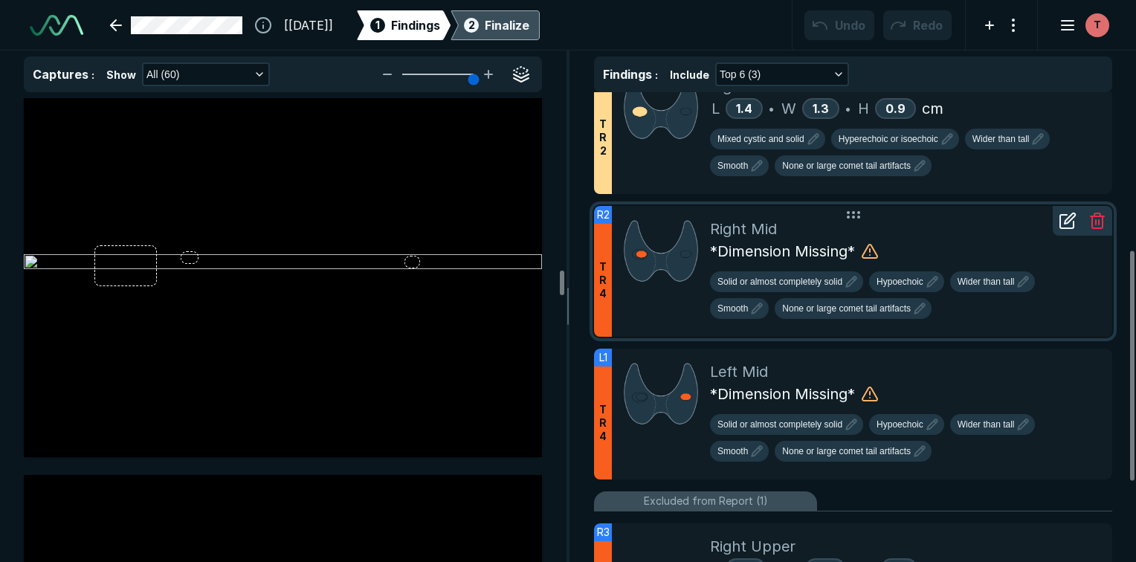
click at [814, 257] on span "*Dimension Missing*" at bounding box center [782, 251] width 145 height 22
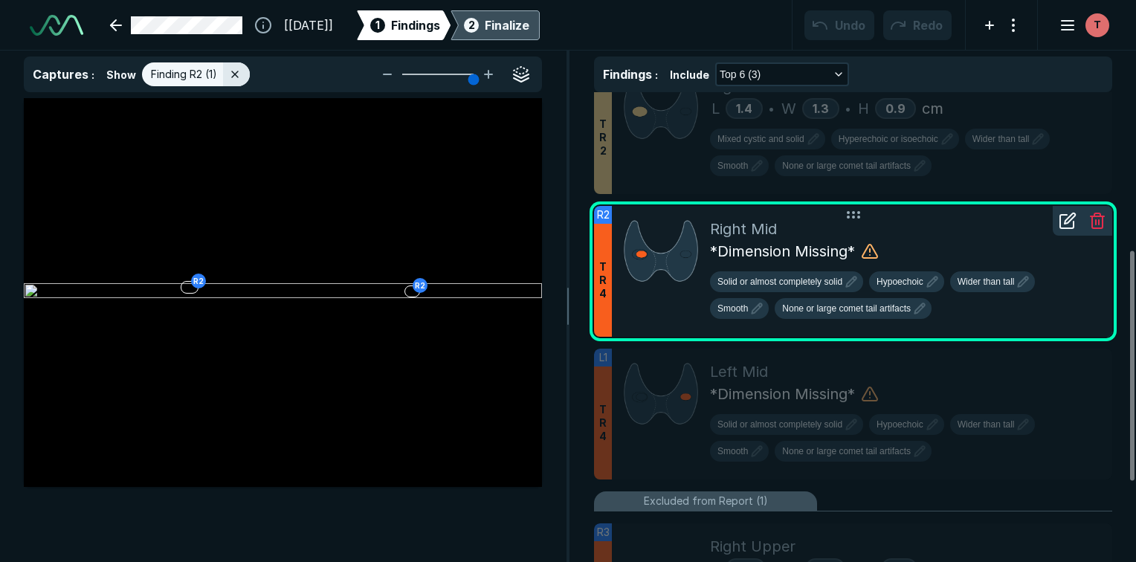
scroll to position [3835, 4218]
click at [1066, 230] on div at bounding box center [1068, 221] width 30 height 30
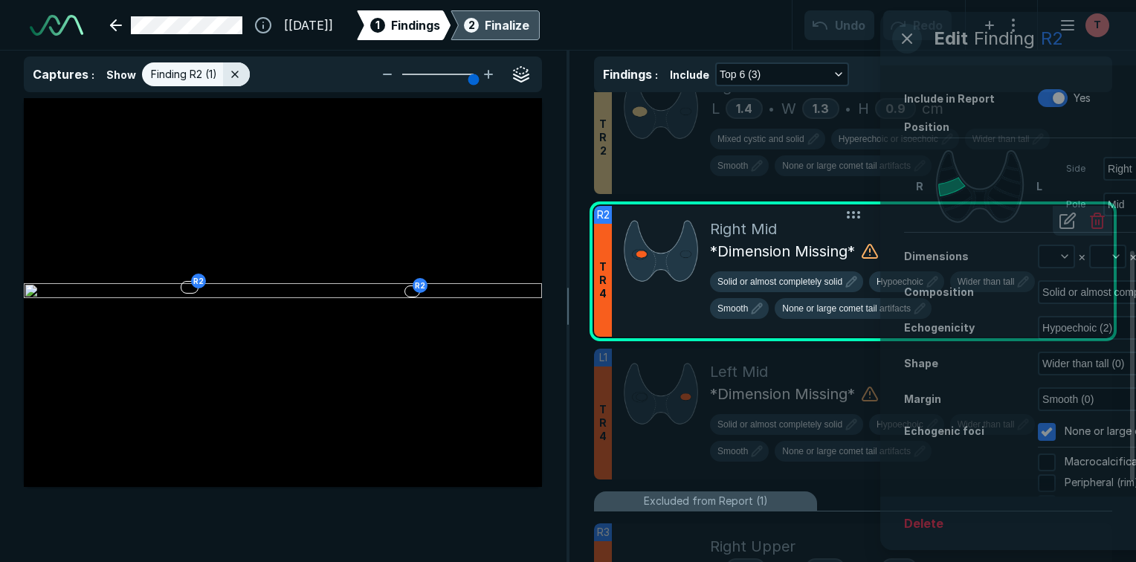
scroll to position [3580, 3813]
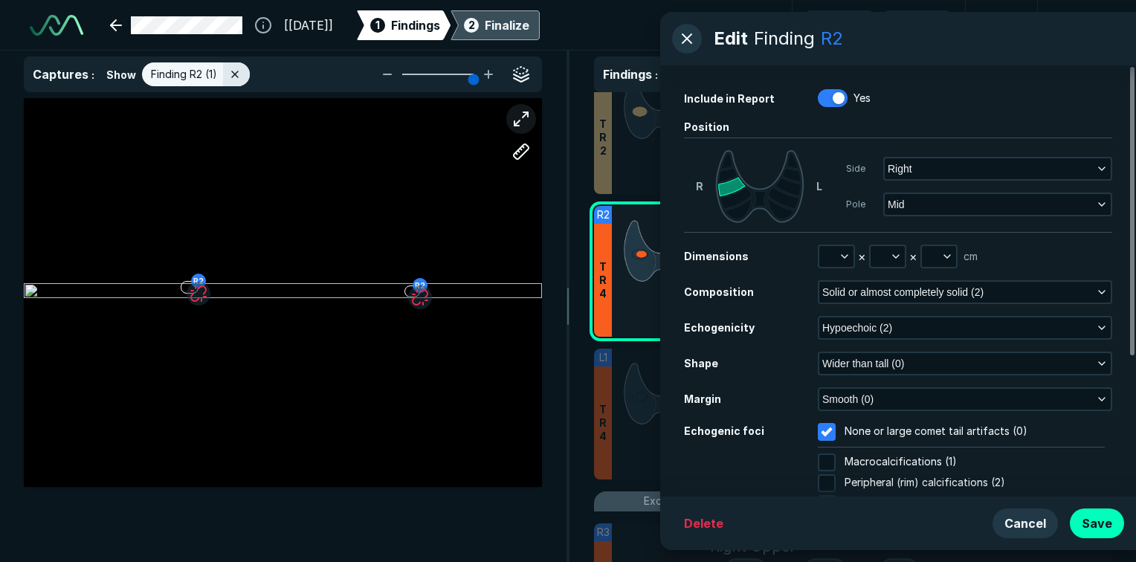
click at [524, 123] on button "button" at bounding box center [521, 119] width 30 height 30
click at [511, 125] on button "button" at bounding box center [521, 119] width 30 height 30
click at [678, 40] on button "button" at bounding box center [687, 39] width 30 height 30
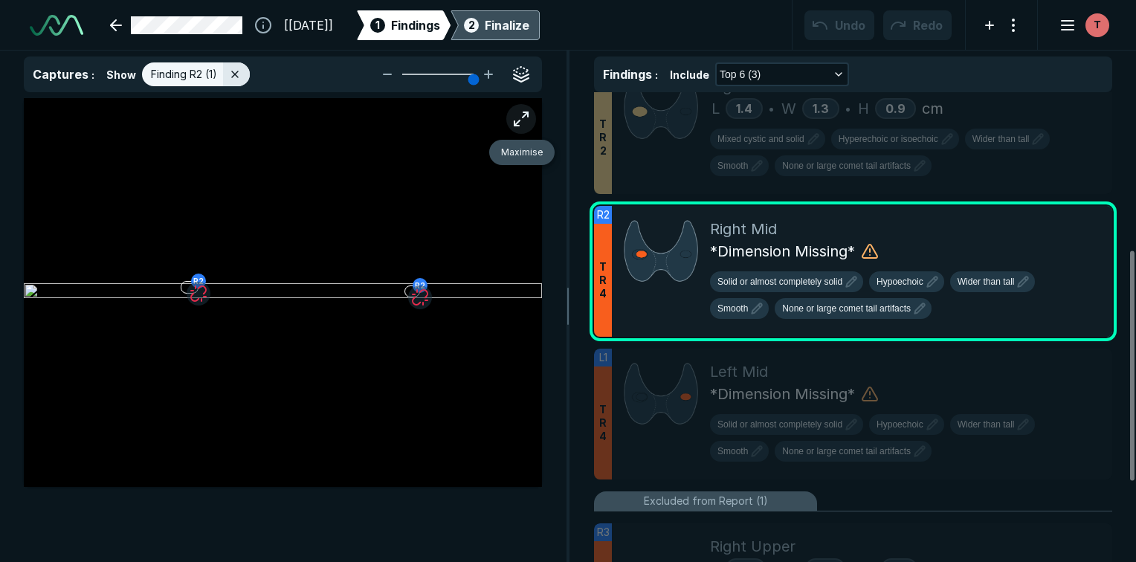
click at [514, 116] on button "button" at bounding box center [521, 119] width 30 height 30
click at [545, 288] on icon at bounding box center [542, 292] width 18 height 18
click at [526, 121] on button "button" at bounding box center [521, 119] width 30 height 30
click at [373, 136] on div at bounding box center [283, 292] width 518 height 389
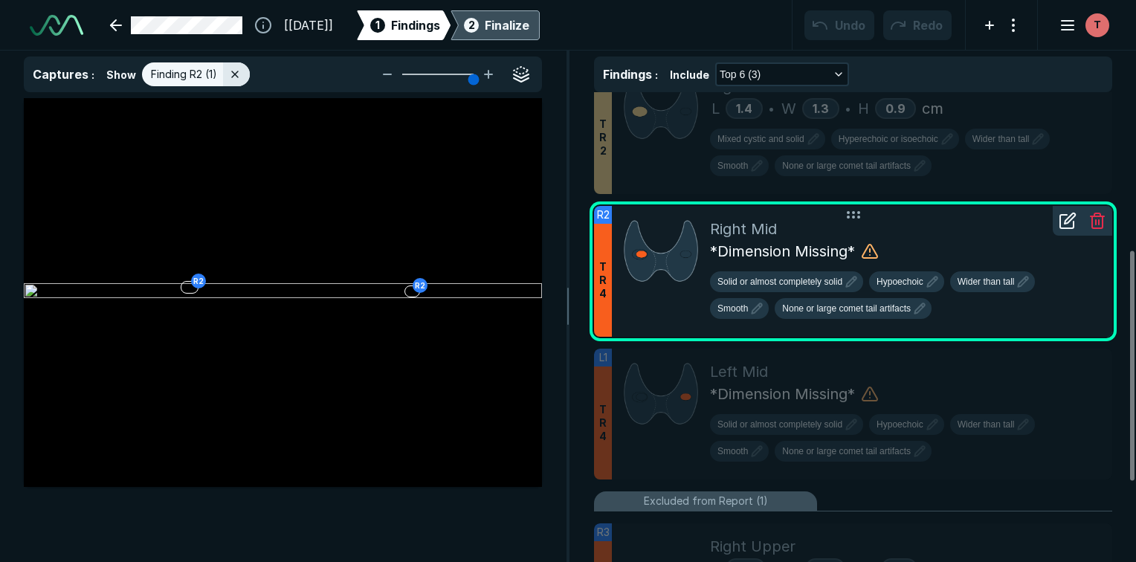
click at [627, 241] on img at bounding box center [661, 251] width 74 height 66
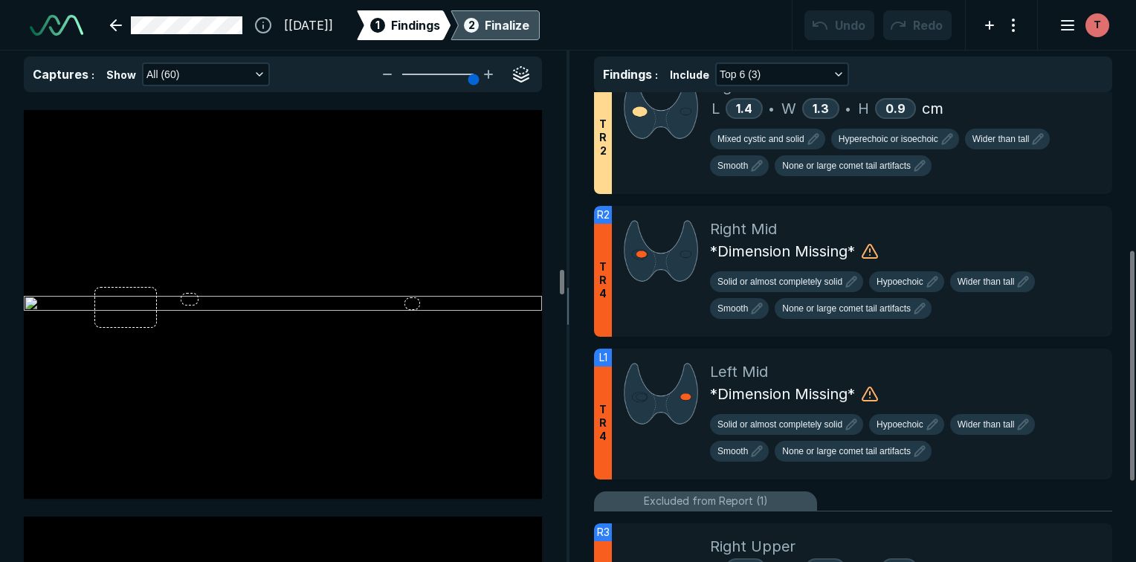
scroll to position [9337, 0]
click at [852, 219] on icon at bounding box center [854, 215] width 18 height 18
click at [1065, 227] on icon at bounding box center [1068, 221] width 18 height 18
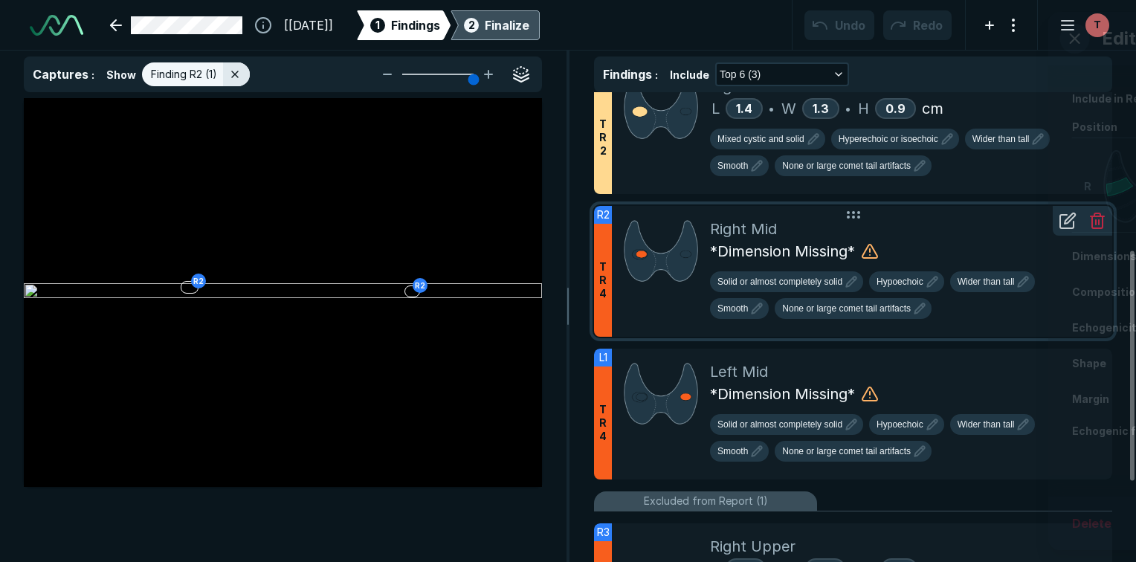
scroll to position [3580, 3813]
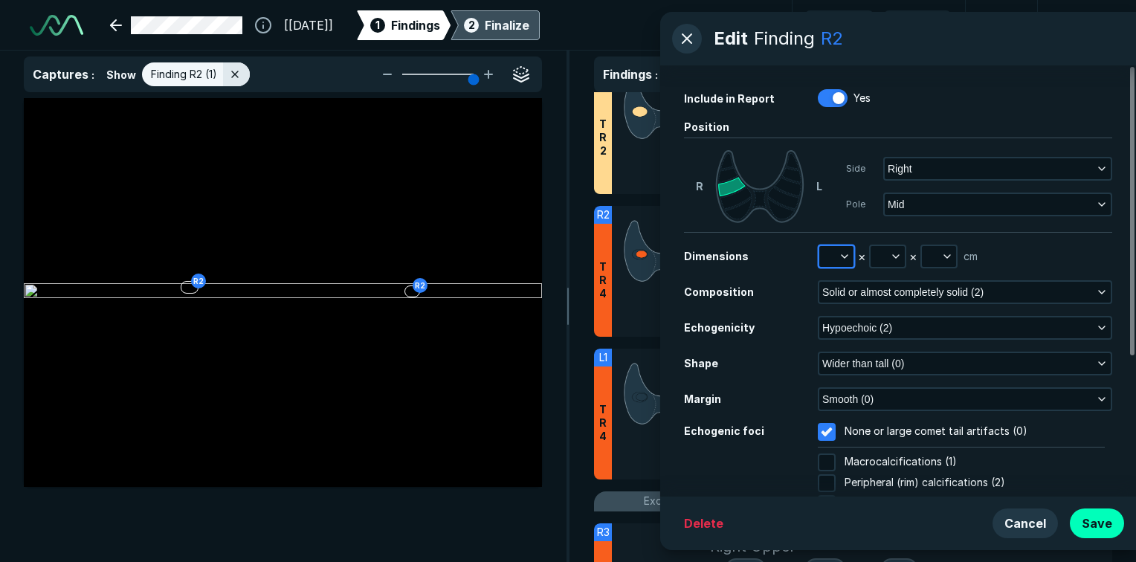
click at [830, 262] on button "button" at bounding box center [836, 256] width 34 height 21
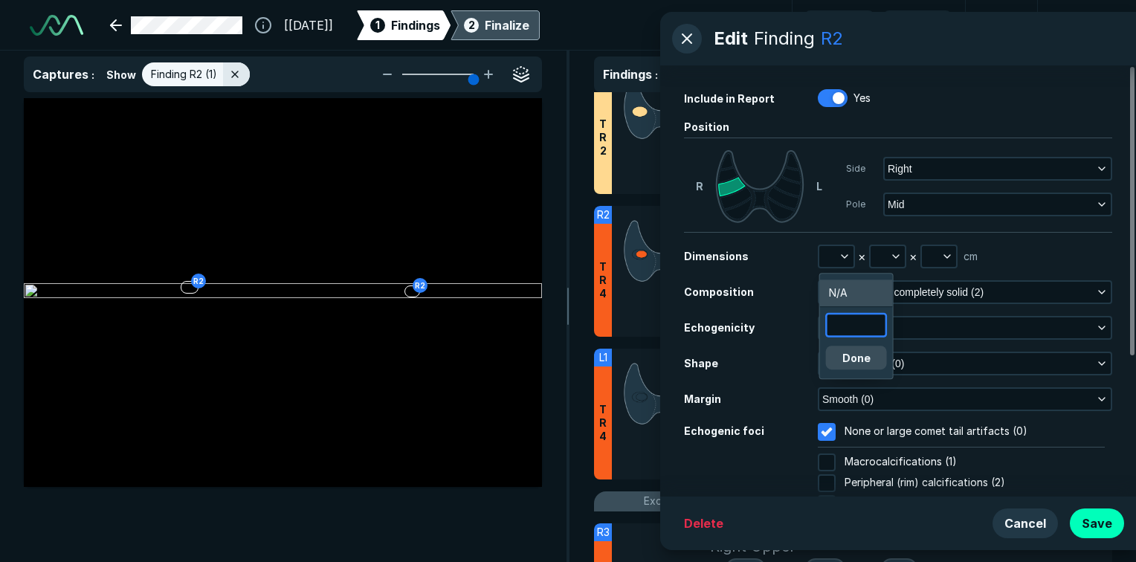
click at [868, 320] on input "text" at bounding box center [856, 324] width 58 height 21
type input "0.4"
click at [844, 355] on button "Done" at bounding box center [856, 358] width 61 height 24
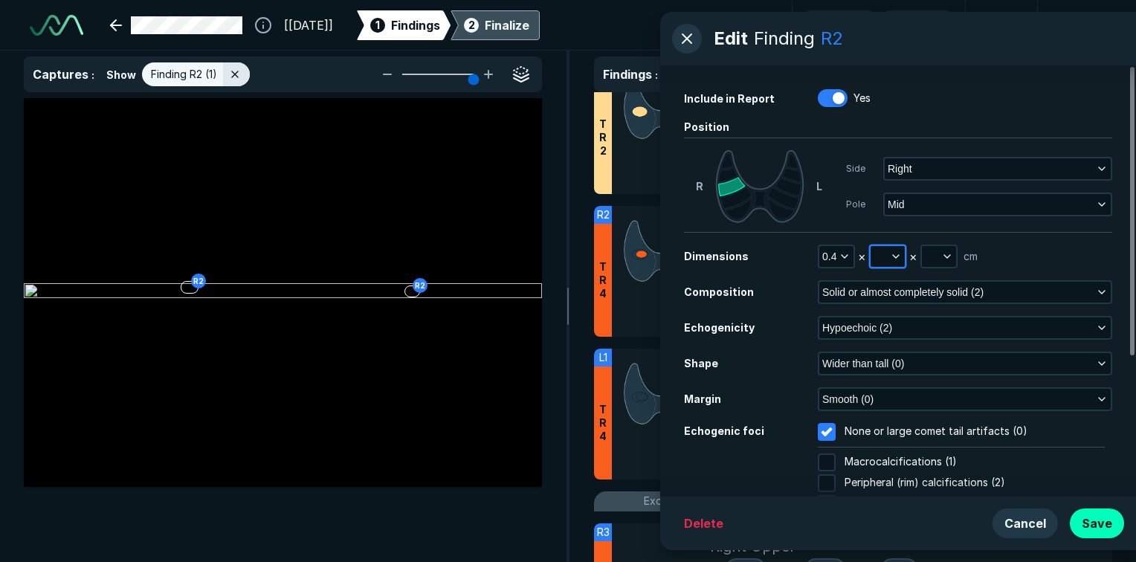
click at [883, 256] on button "button" at bounding box center [888, 256] width 34 height 21
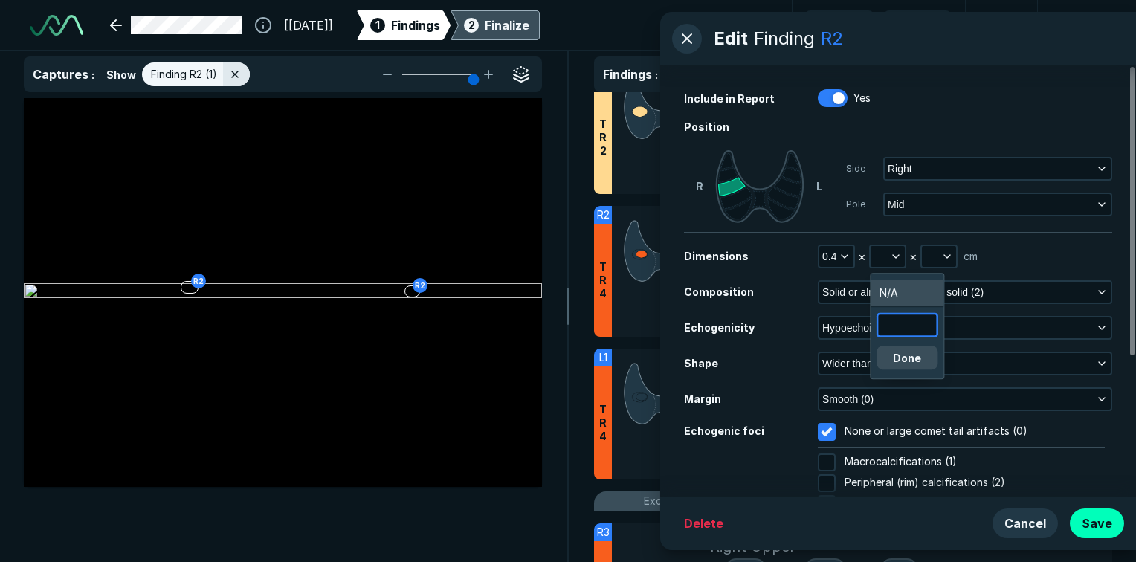
click at [889, 323] on input "text" at bounding box center [907, 324] width 58 height 21
type input "0.2"
click at [911, 365] on button "Done" at bounding box center [907, 358] width 61 height 24
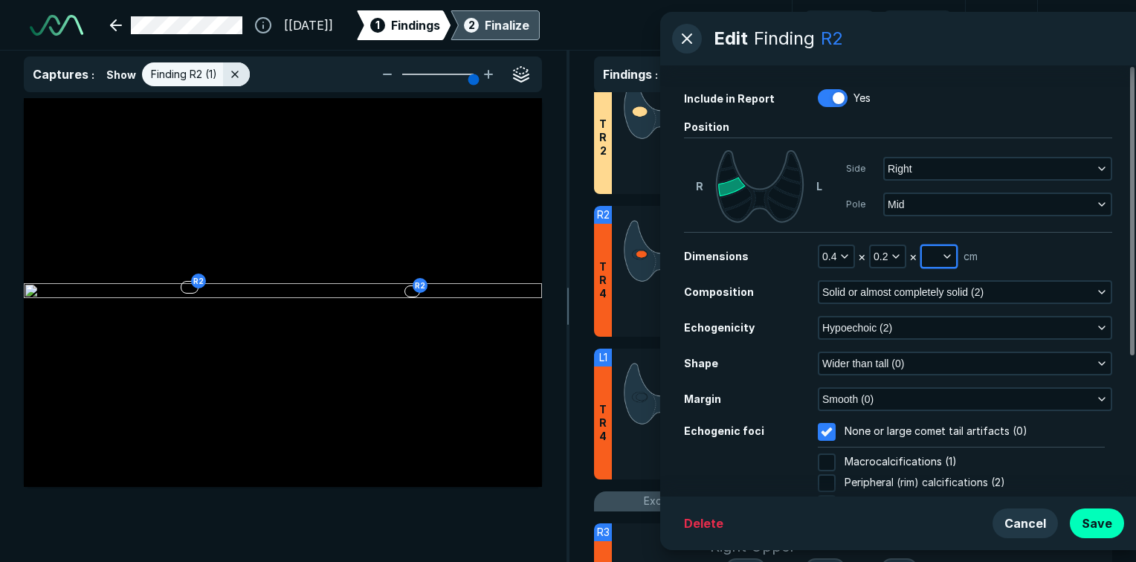
click at [935, 258] on button "button" at bounding box center [939, 256] width 34 height 21
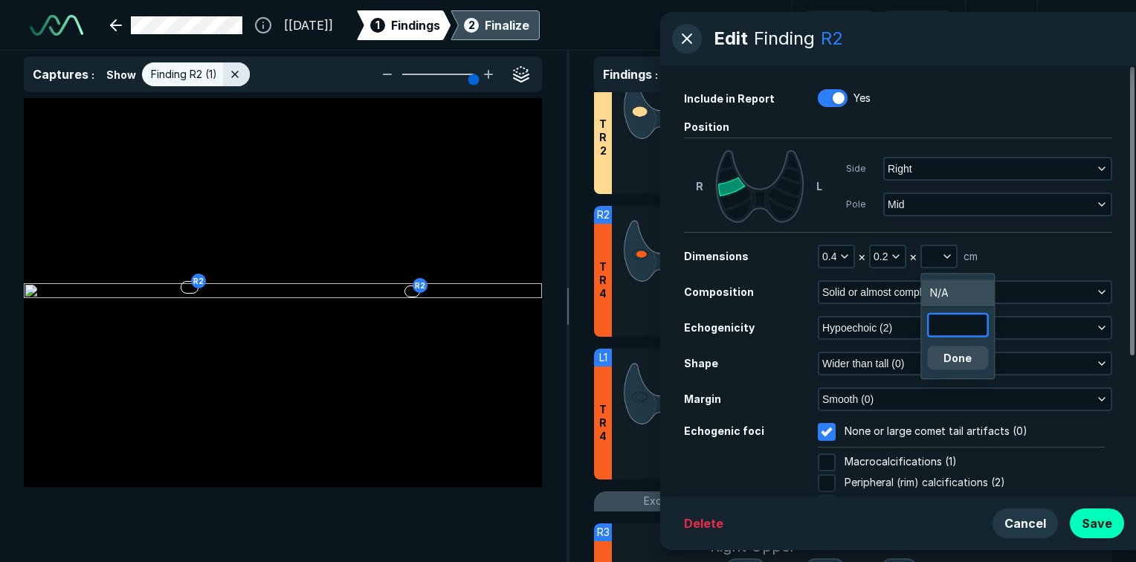
click at [944, 330] on input "text" at bounding box center [958, 324] width 58 height 21
type input "0.4"
click at [947, 354] on button "Done" at bounding box center [957, 358] width 61 height 24
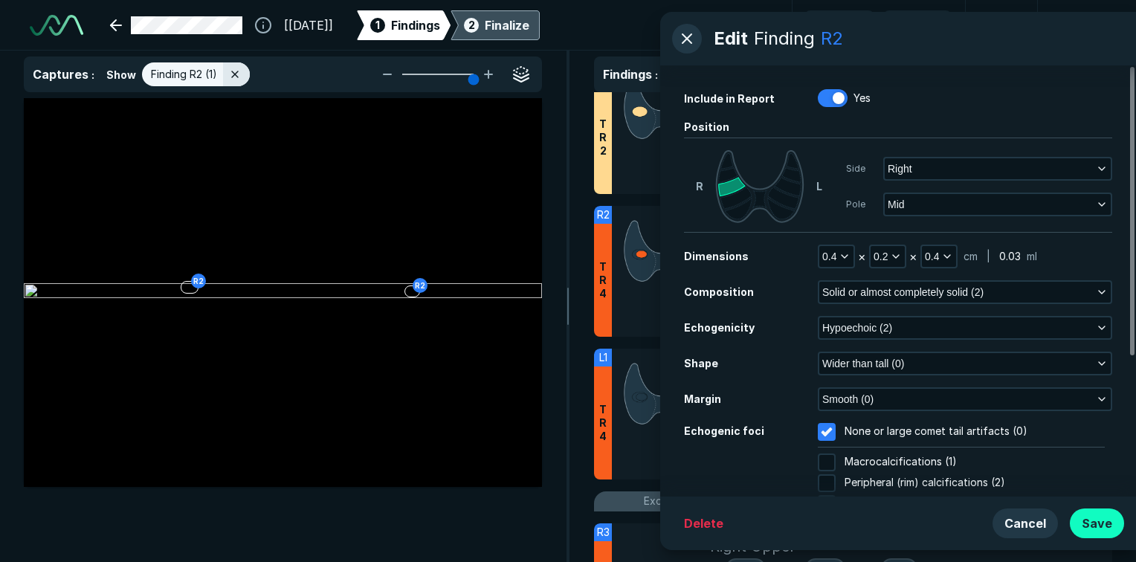
click at [1087, 518] on button "Save" at bounding box center [1097, 524] width 54 height 30
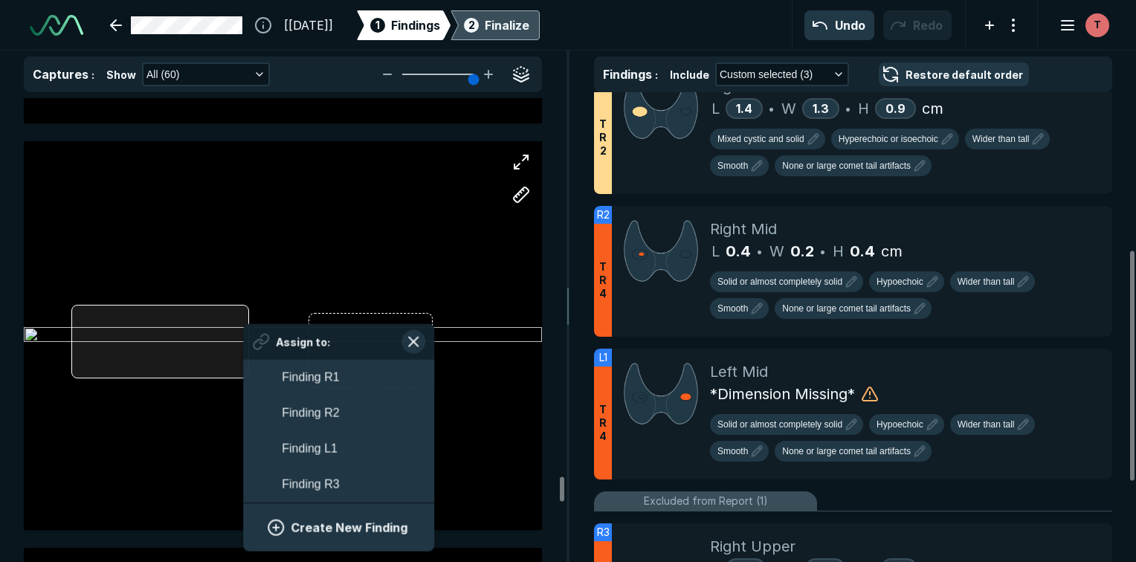
scroll to position [2520, 2759]
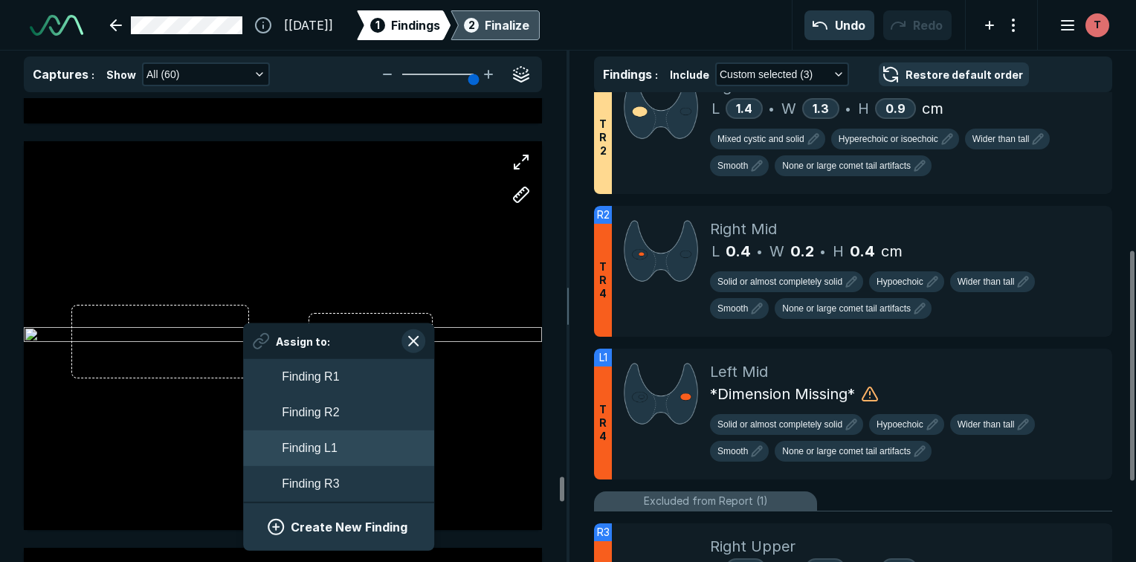
drag, startPoint x: 244, startPoint y: 372, endPoint x: 324, endPoint y: 450, distance: 112.0
click at [324, 450] on span "Finding L1" at bounding box center [310, 448] width 56 height 18
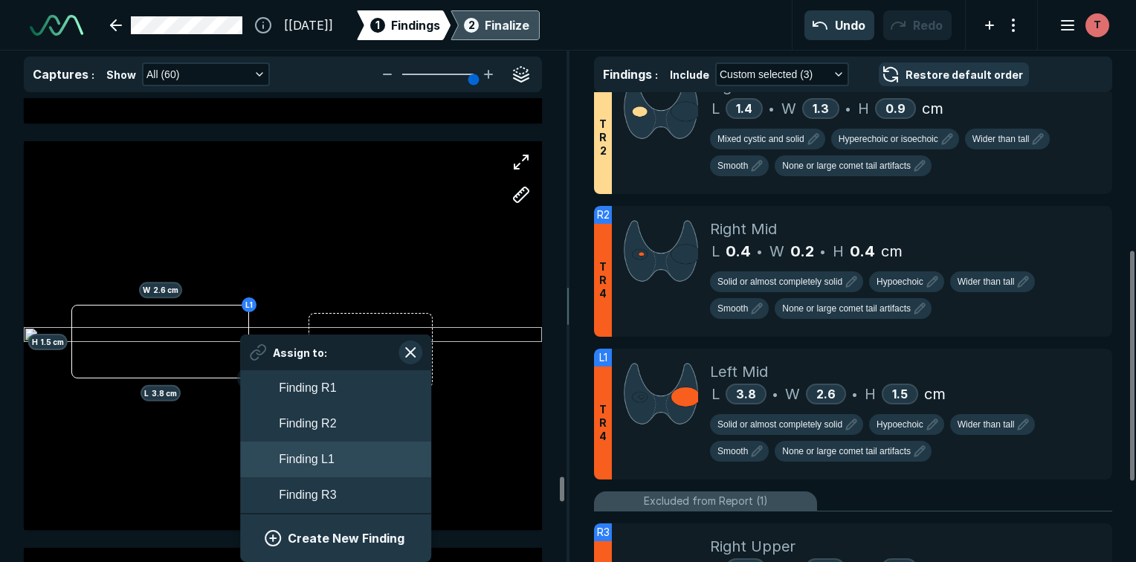
drag, startPoint x: 430, startPoint y: 383, endPoint x: 348, endPoint y: 464, distance: 115.1
click at [348, 464] on button "Finding L1" at bounding box center [335, 460] width 191 height 36
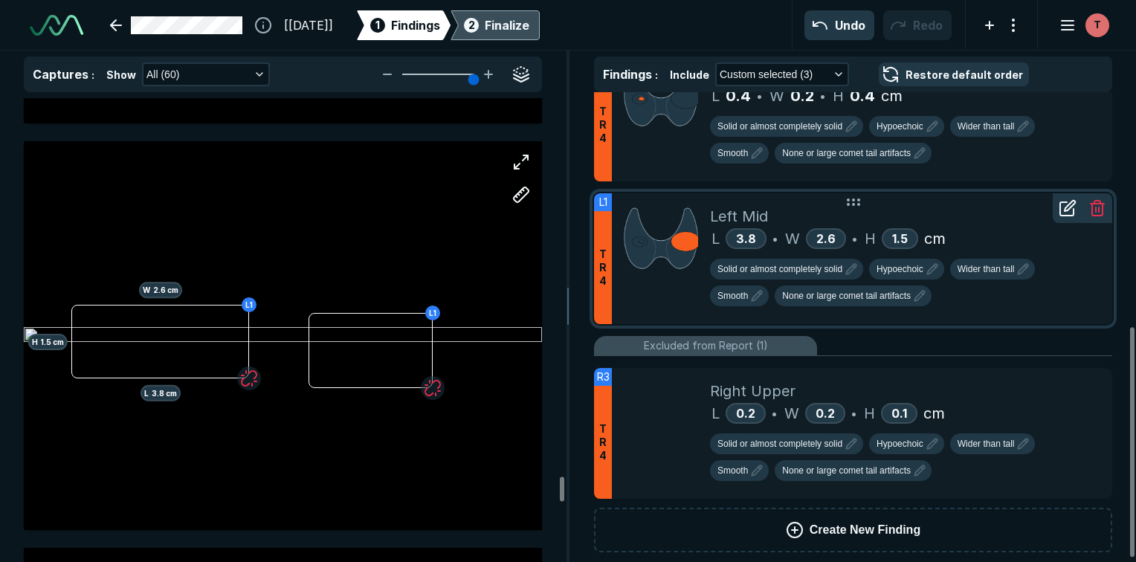
scroll to position [483, 0]
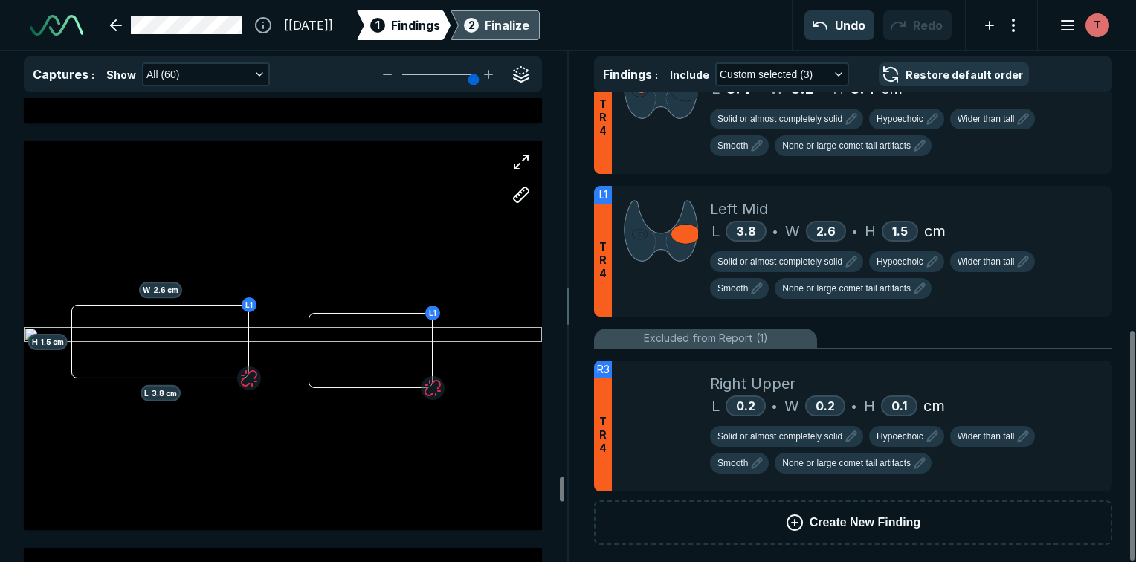
click at [529, 28] on div "Finalize" at bounding box center [507, 25] width 45 height 18
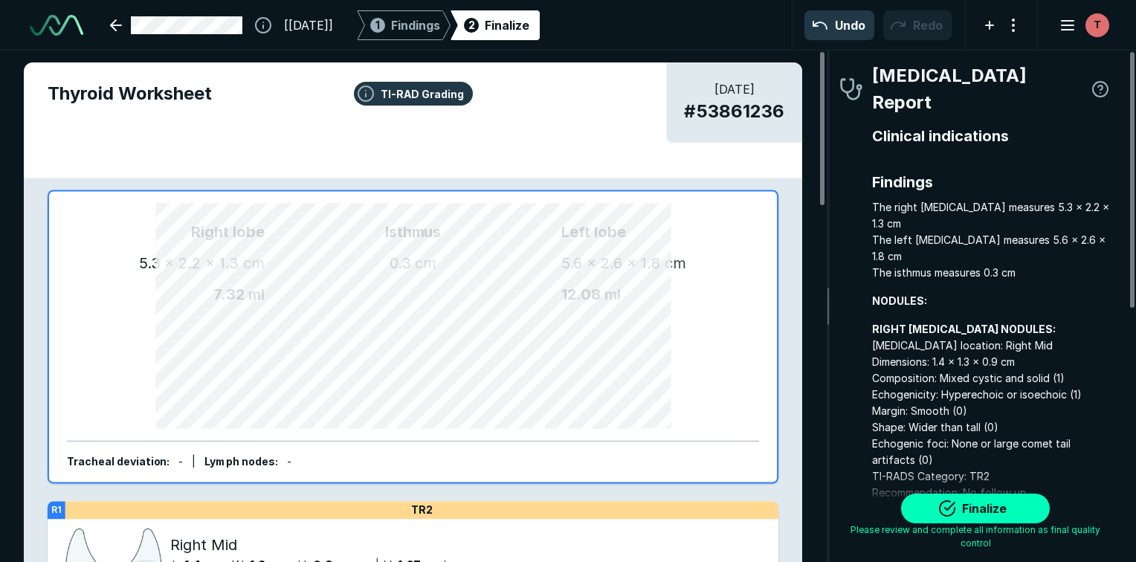
scroll to position [4126, 3114]
click at [958, 503] on button "Finalize" at bounding box center [975, 509] width 149 height 30
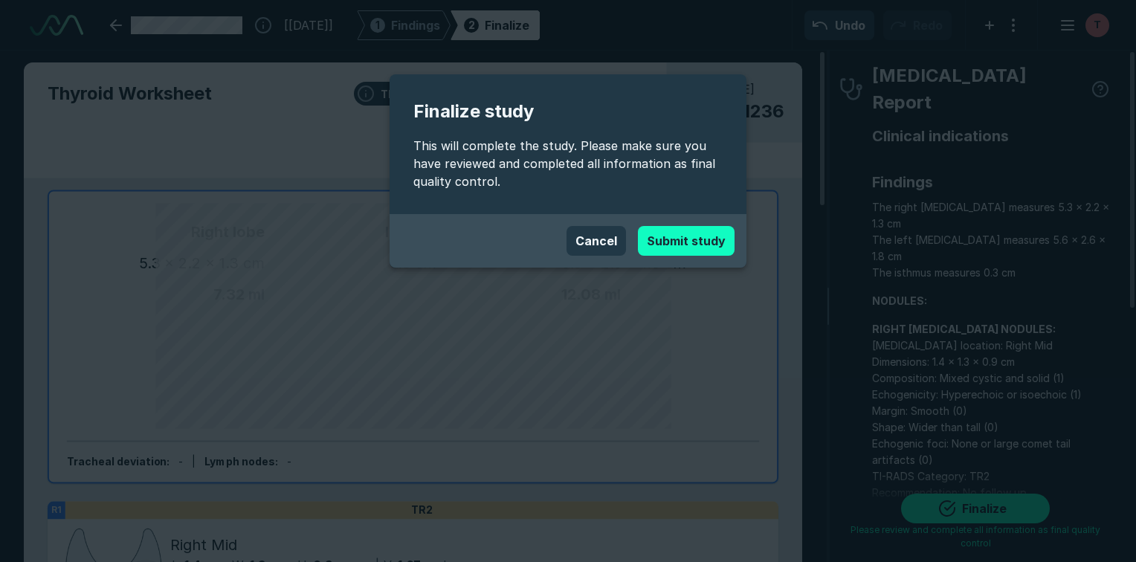
click at [710, 239] on button "Submit study" at bounding box center [686, 241] width 97 height 30
